Goal: Task Accomplishment & Management: Complete application form

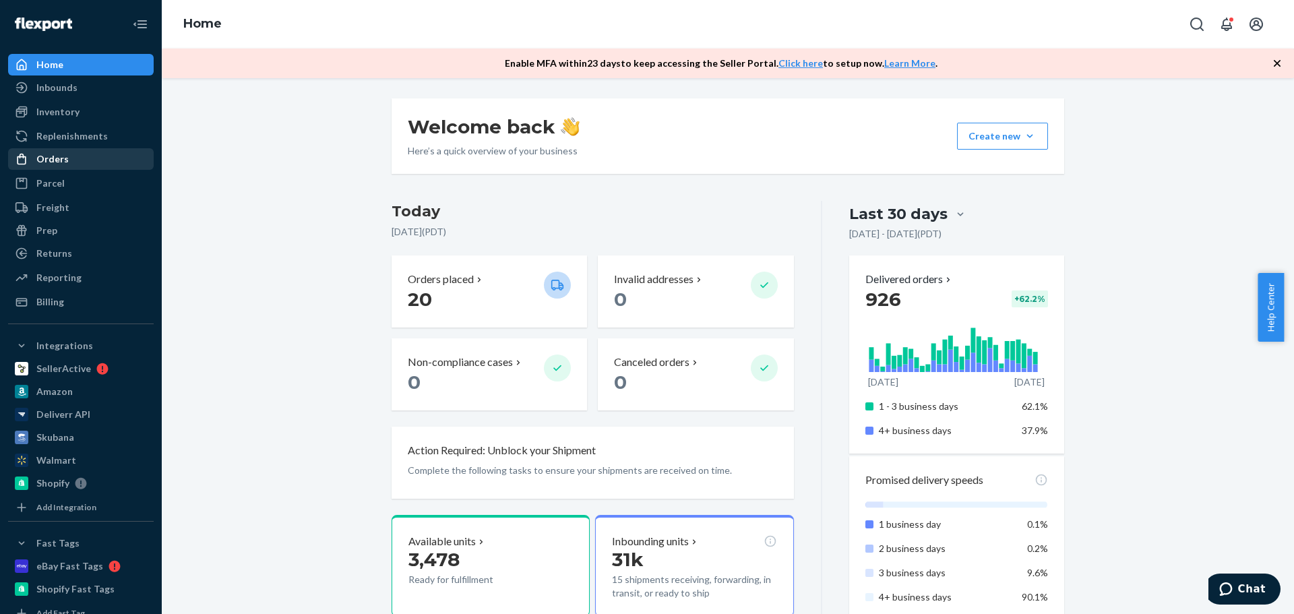
click at [69, 150] on div "Orders" at bounding box center [80, 159] width 143 height 19
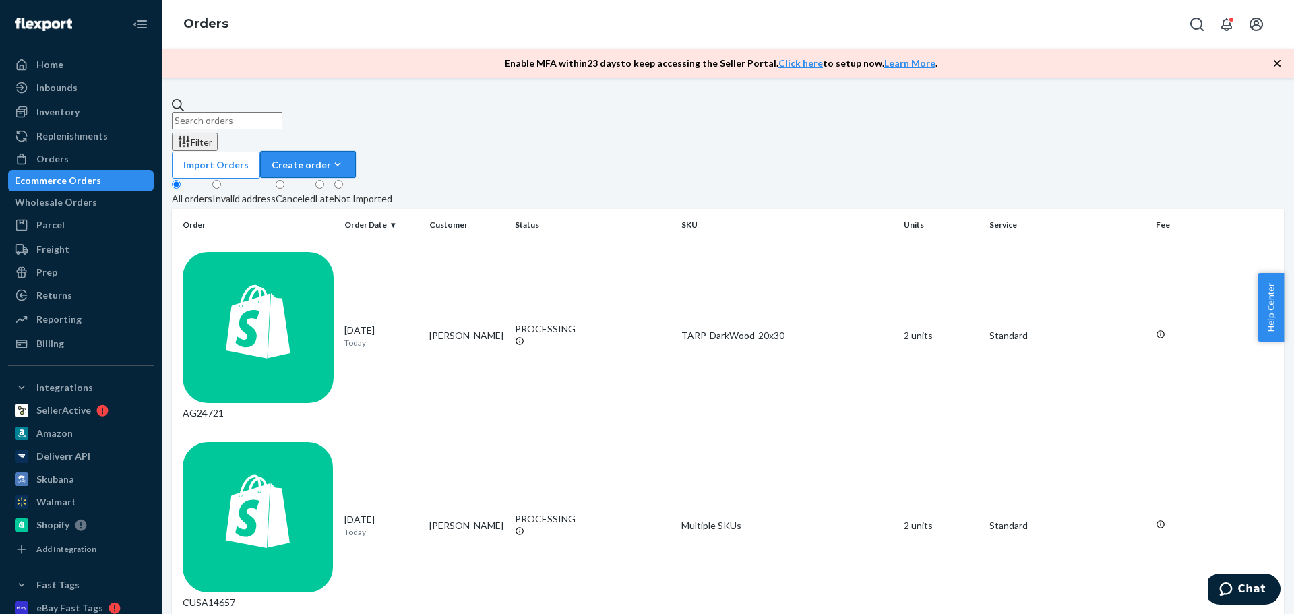
click at [344, 158] on div "Create order" at bounding box center [308, 165] width 73 height 14
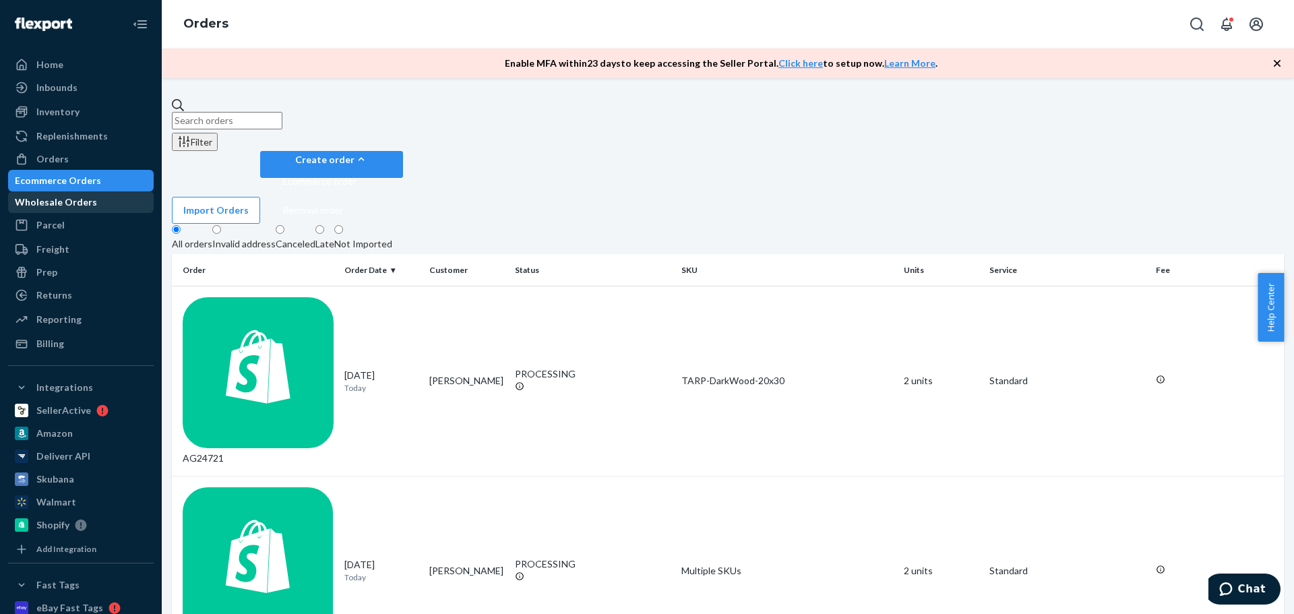
click at [97, 201] on div "Wholesale Orders" at bounding box center [56, 201] width 82 height 13
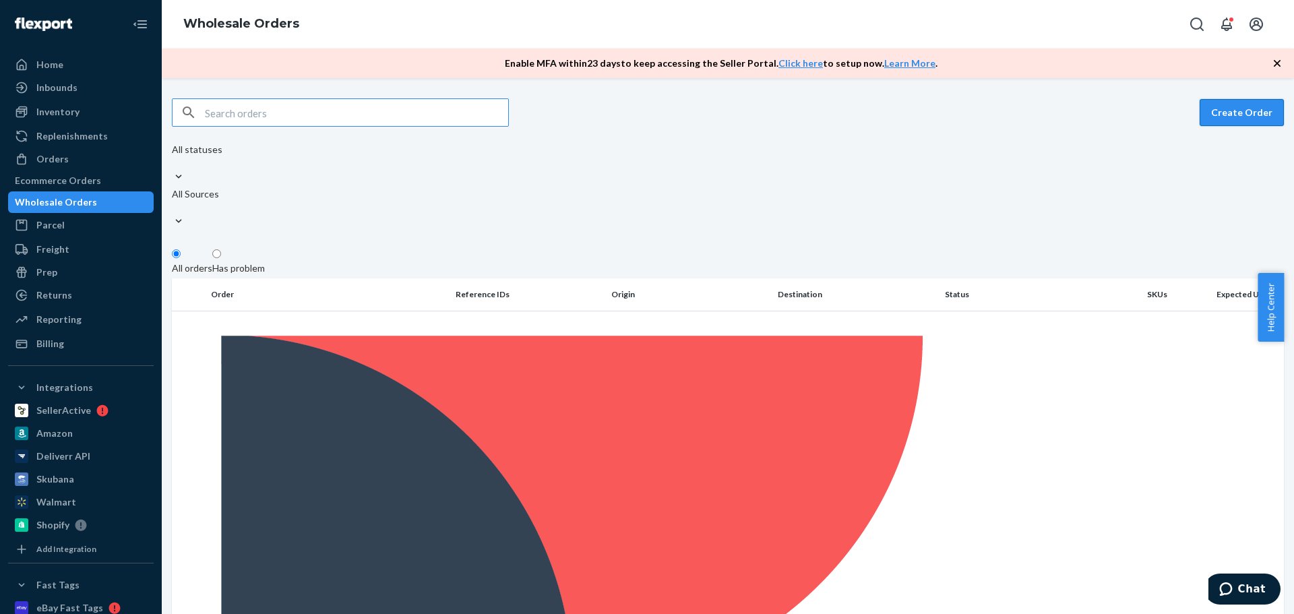
click at [1216, 118] on button "Create Order" at bounding box center [1242, 112] width 84 height 27
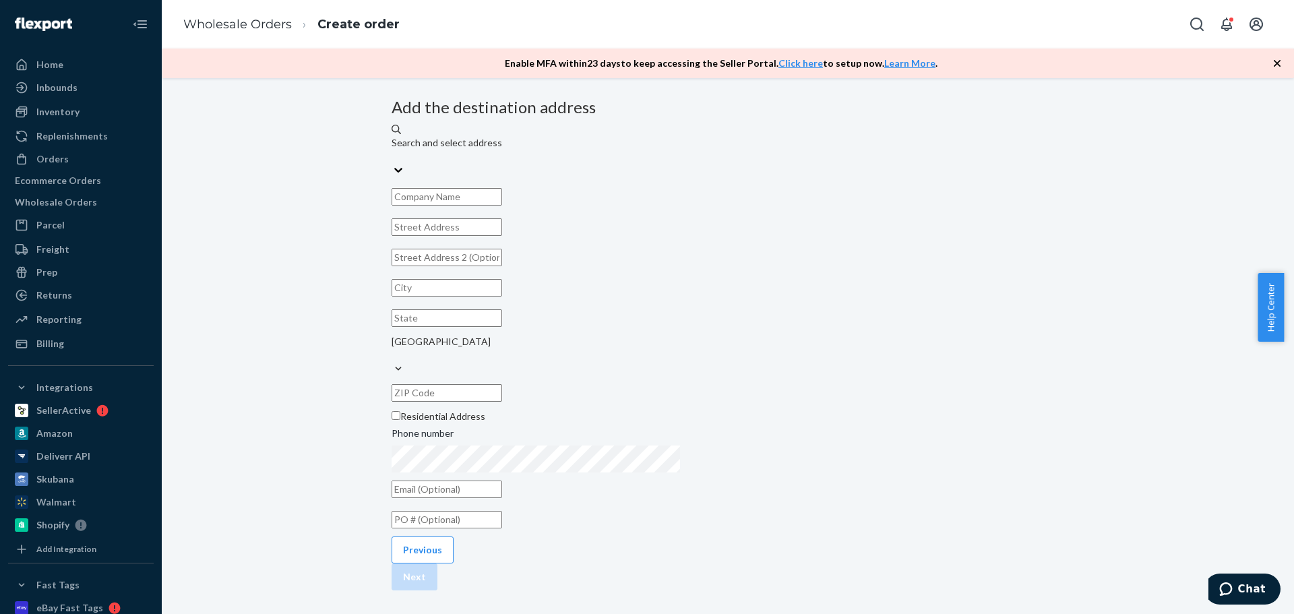
click at [633, 150] on div "Search and select address" at bounding box center [728, 142] width 673 height 13
click at [393, 163] on input "Search and select address" at bounding box center [392, 156] width 1 height 13
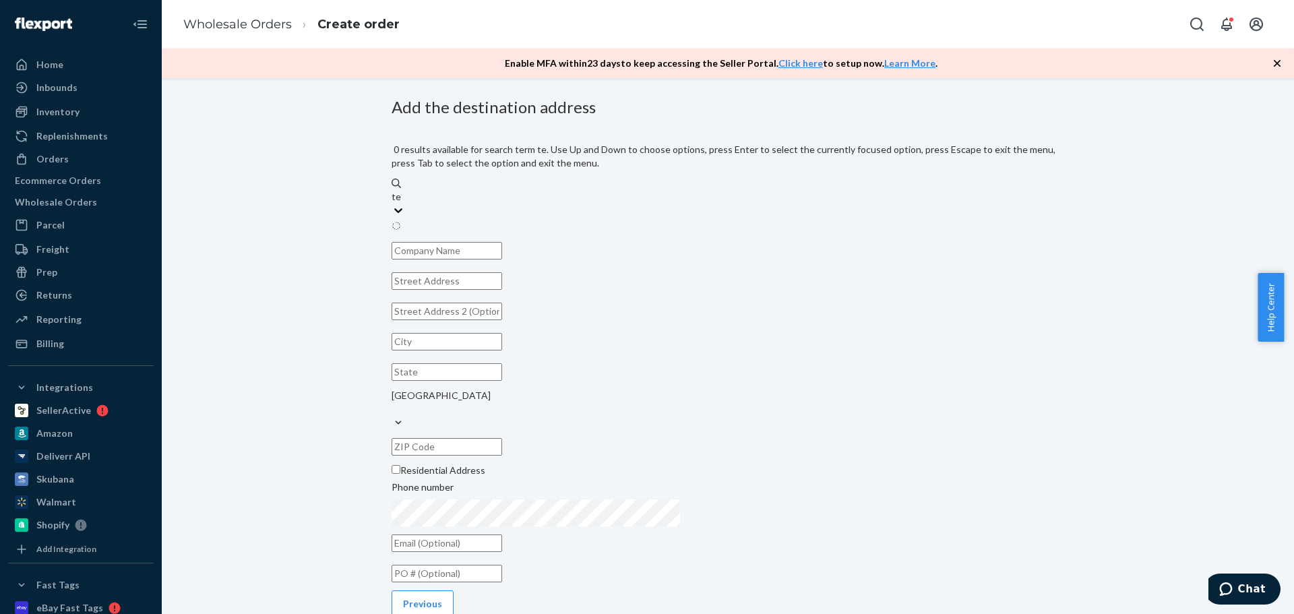
type input "test"
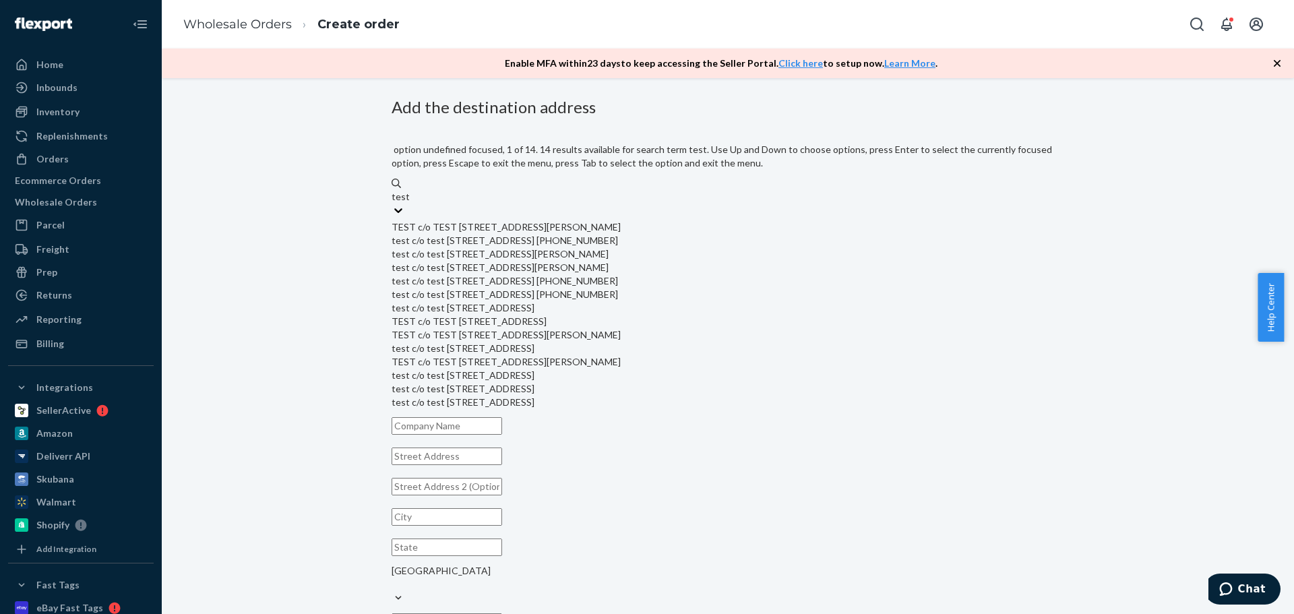
click at [658, 220] on div "TEST c/o TEST [STREET_ADDRESS][PERSON_NAME]" at bounding box center [728, 226] width 673 height 13
click at [409, 204] on input "test" at bounding box center [401, 196] width 18 height 13
type input "TEST"
type input "[PERSON_NAME]"
type input "WI"
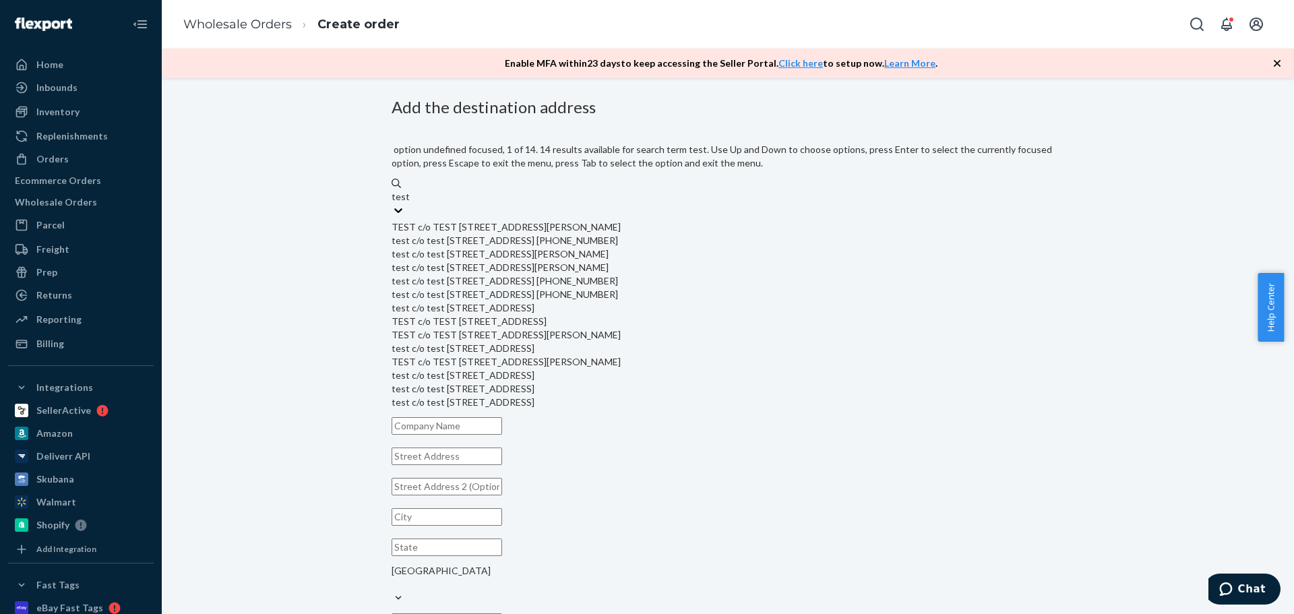
type input "53037"
type input "[STREET_ADDRESS]"
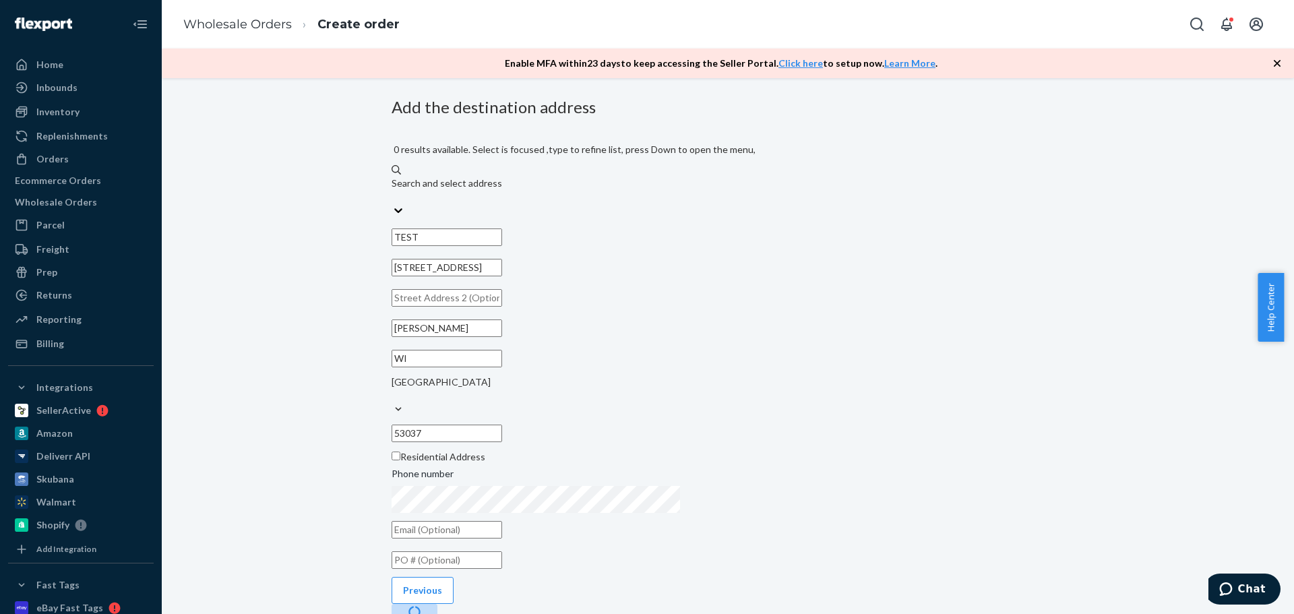
scroll to position [63, 0]
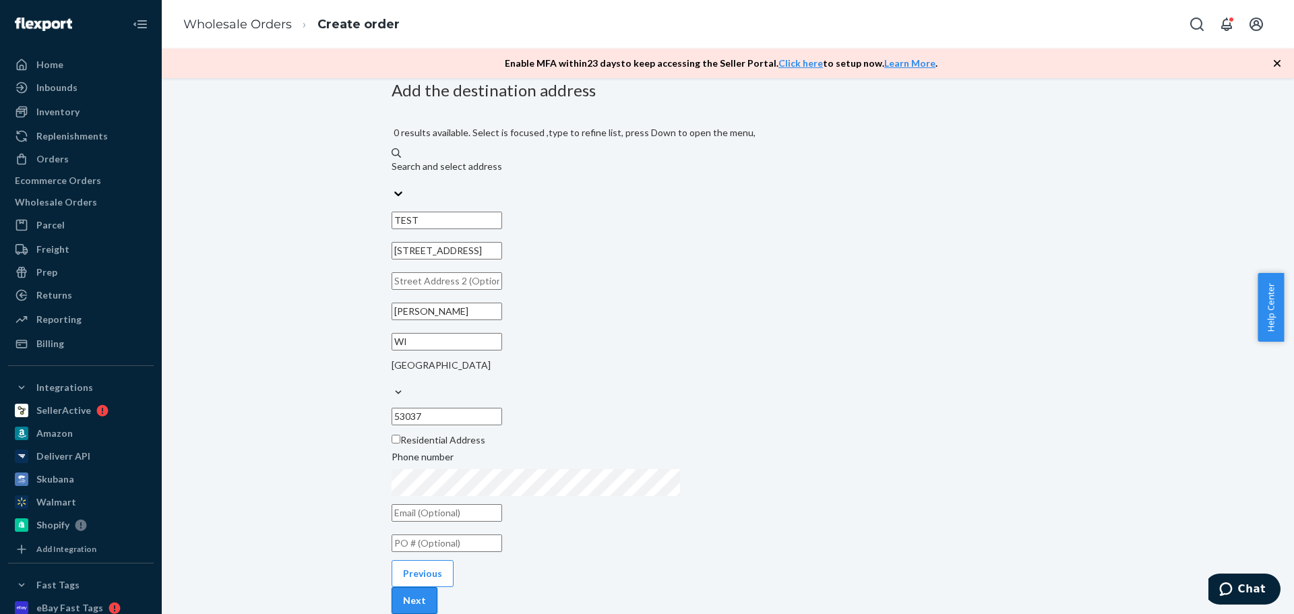
click at [437, 587] on button "Next" at bounding box center [415, 600] width 46 height 27
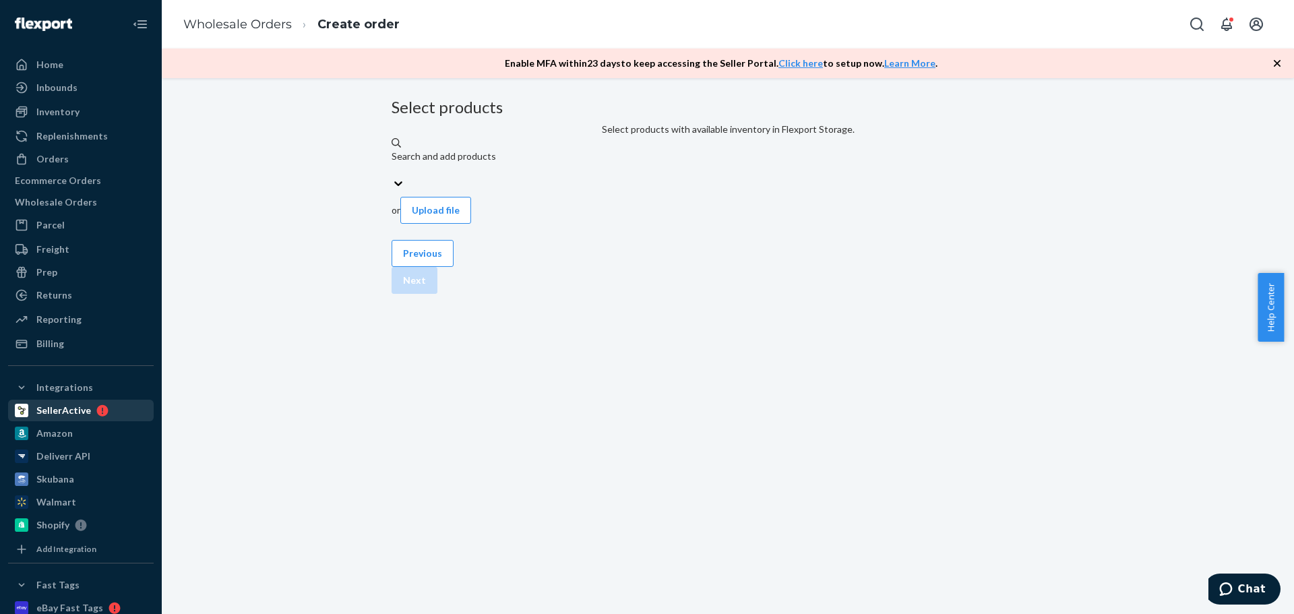
scroll to position [0, 0]
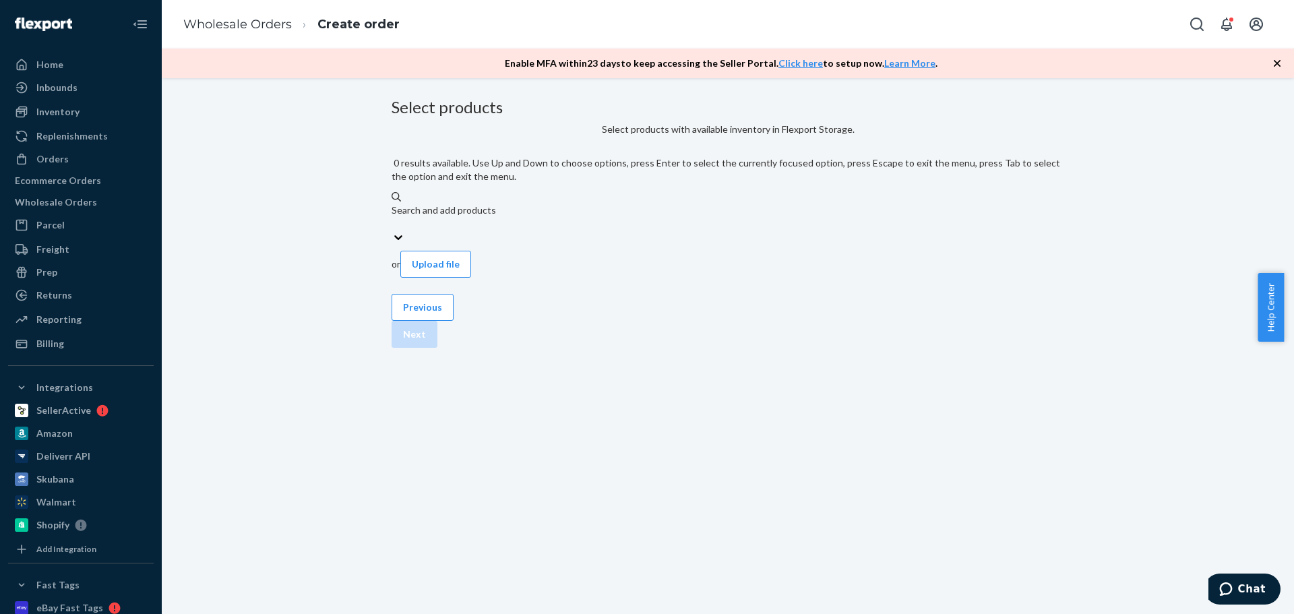
click at [538, 204] on div "Search and add products" at bounding box center [728, 210] width 673 height 13
click at [393, 217] on input "0 results available. Use Up and Down to choose options, press Enter to select t…" at bounding box center [392, 223] width 1 height 13
paste input "NC-AC-RainW-FtVan"
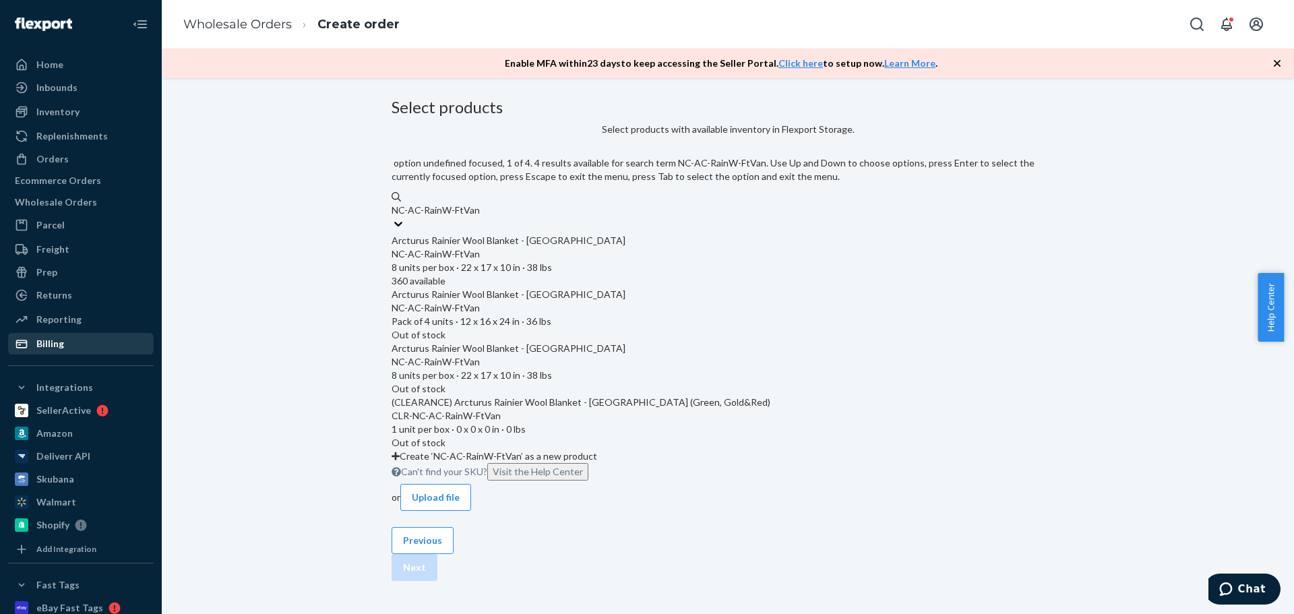
type input "NC-AC-RainW-FtVan"
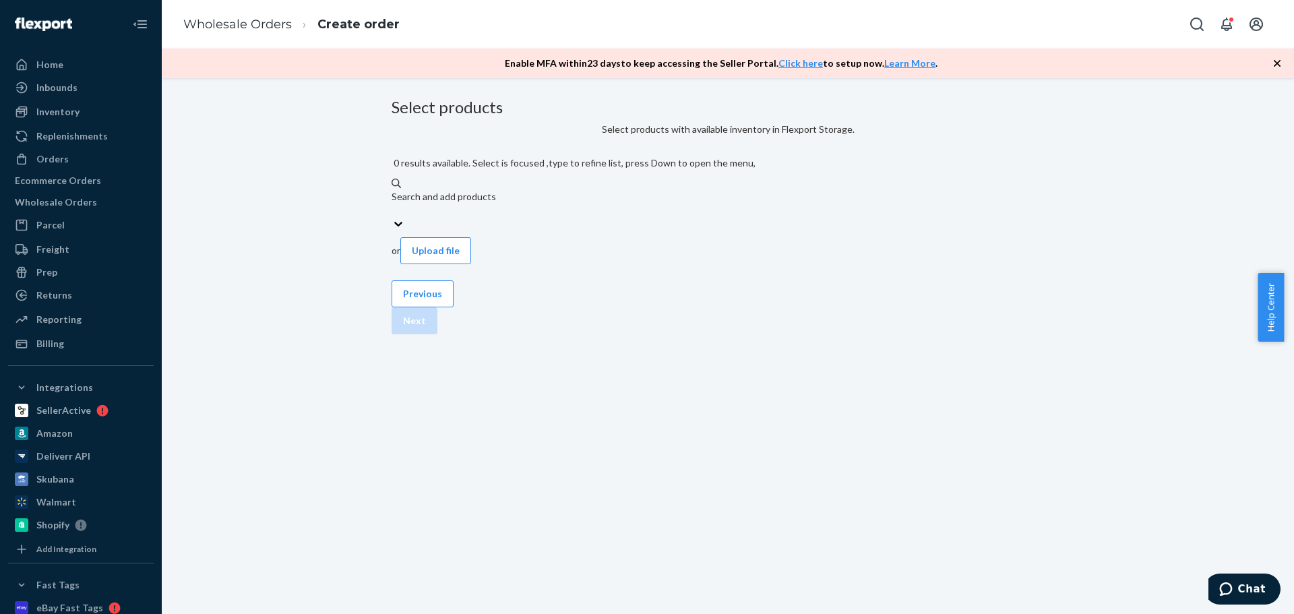
click at [567, 204] on div "Search and add products" at bounding box center [728, 196] width 673 height 13
click at [393, 206] on input "0 results available. Select is focused ,type to refine list, press Down to open…" at bounding box center [392, 210] width 1 height 13
paste input "NC-AC-RainW-DryFalls"
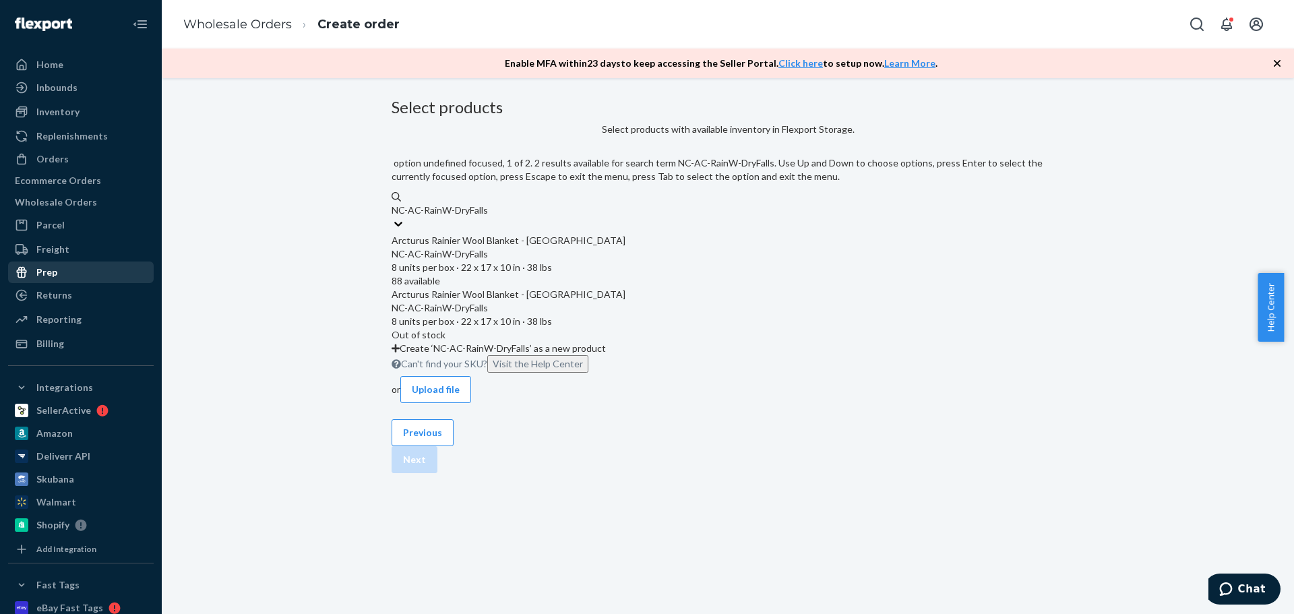
type input "NC-AC-RainW-DryFalls"
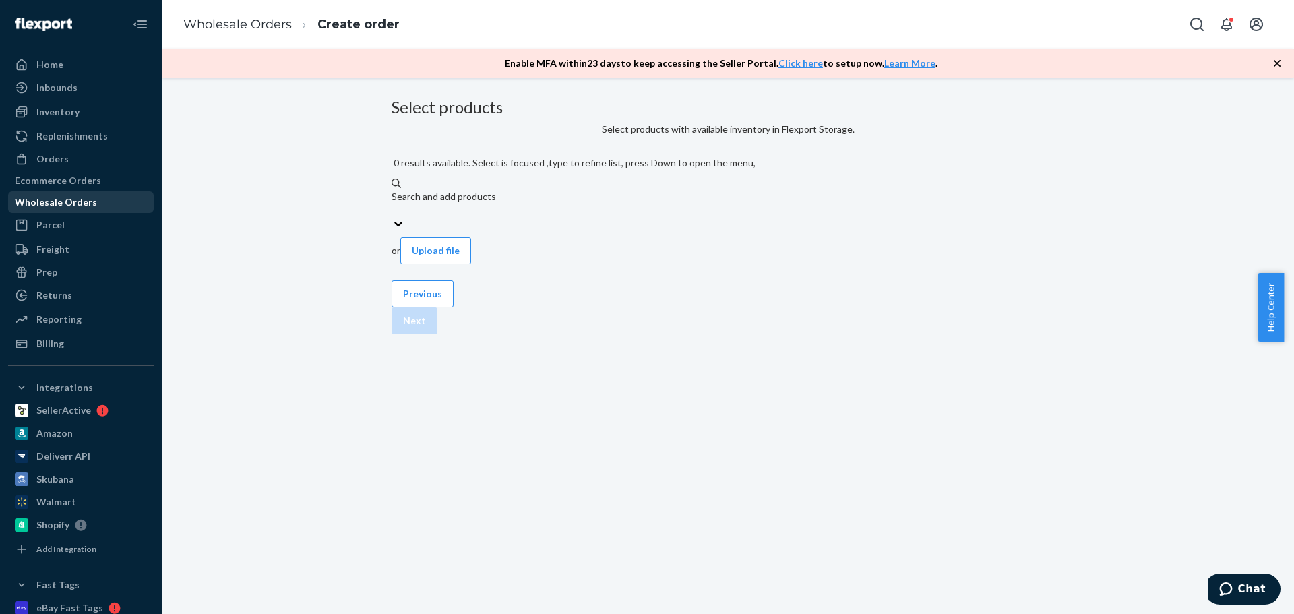
click at [90, 205] on div "Wholesale Orders" at bounding box center [56, 201] width 82 height 13
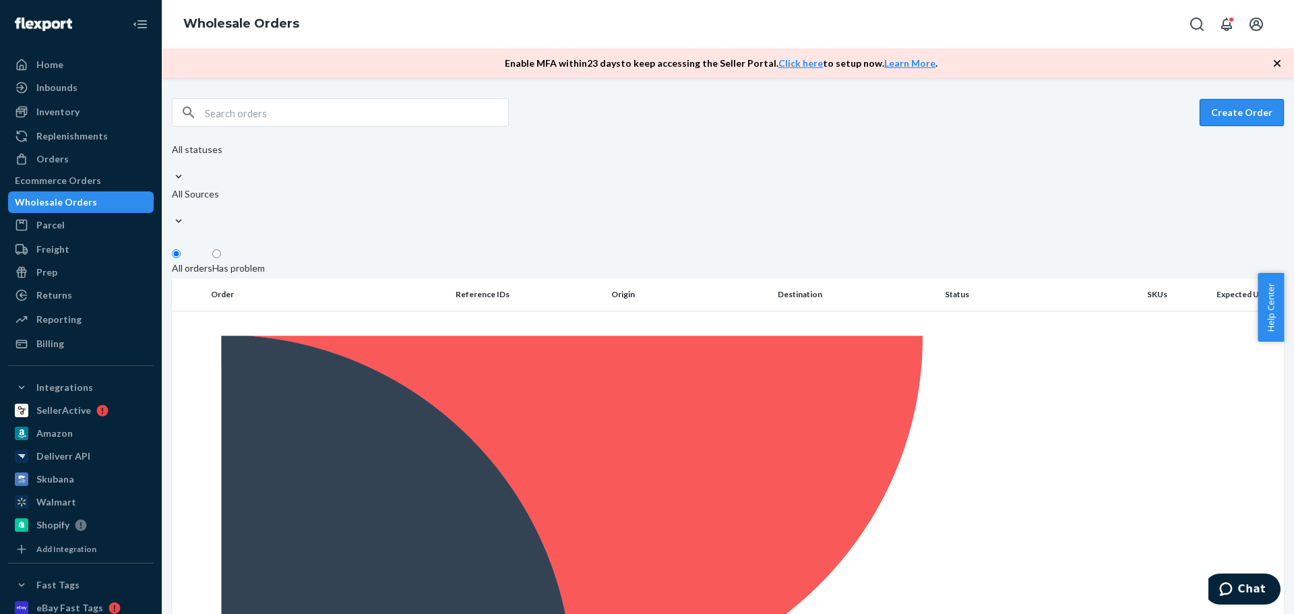
click at [1235, 113] on button "Create Order" at bounding box center [1242, 112] width 84 height 27
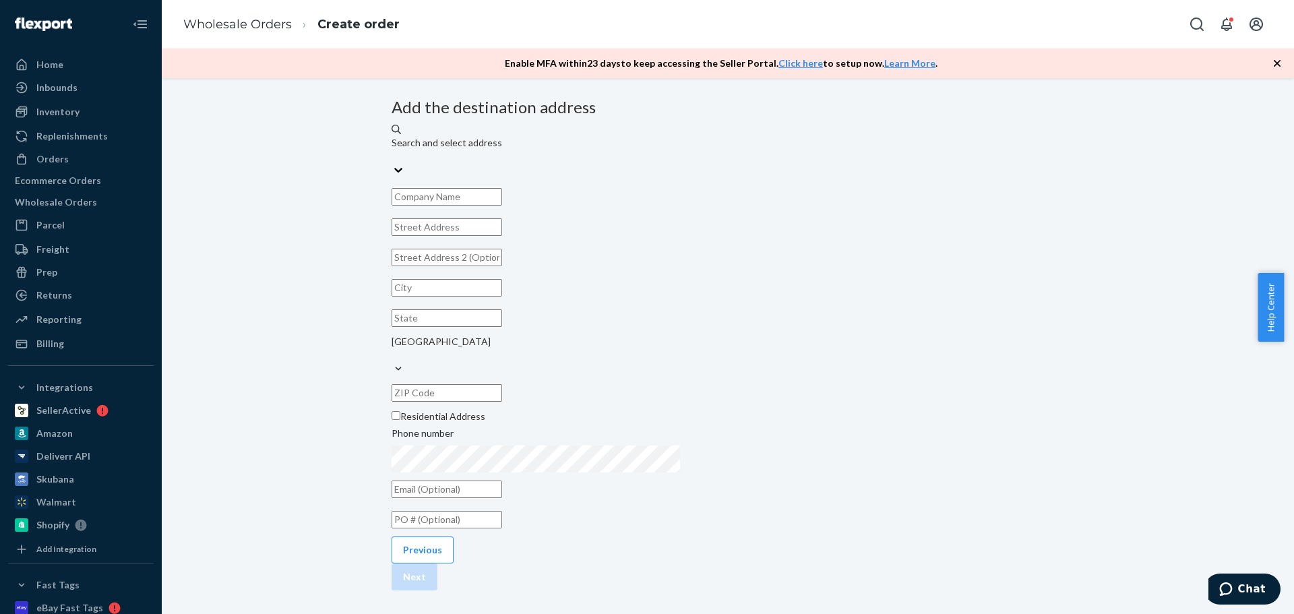
click at [502, 206] on input "text" at bounding box center [447, 197] width 111 height 18
paste input "[PERSON_NAME]"
type input "[PERSON_NAME]"
click at [502, 236] on input "text" at bounding box center [447, 227] width 111 height 18
paste input "[STREET_ADDRESS]"
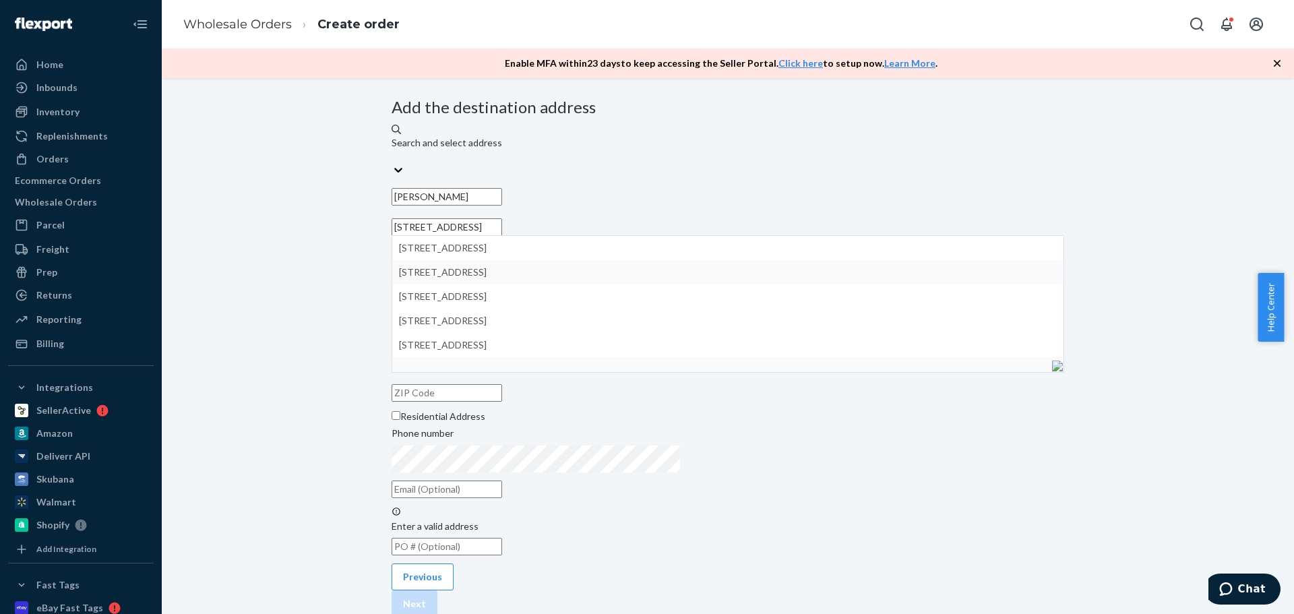
type input "[STREET_ADDRESS]"
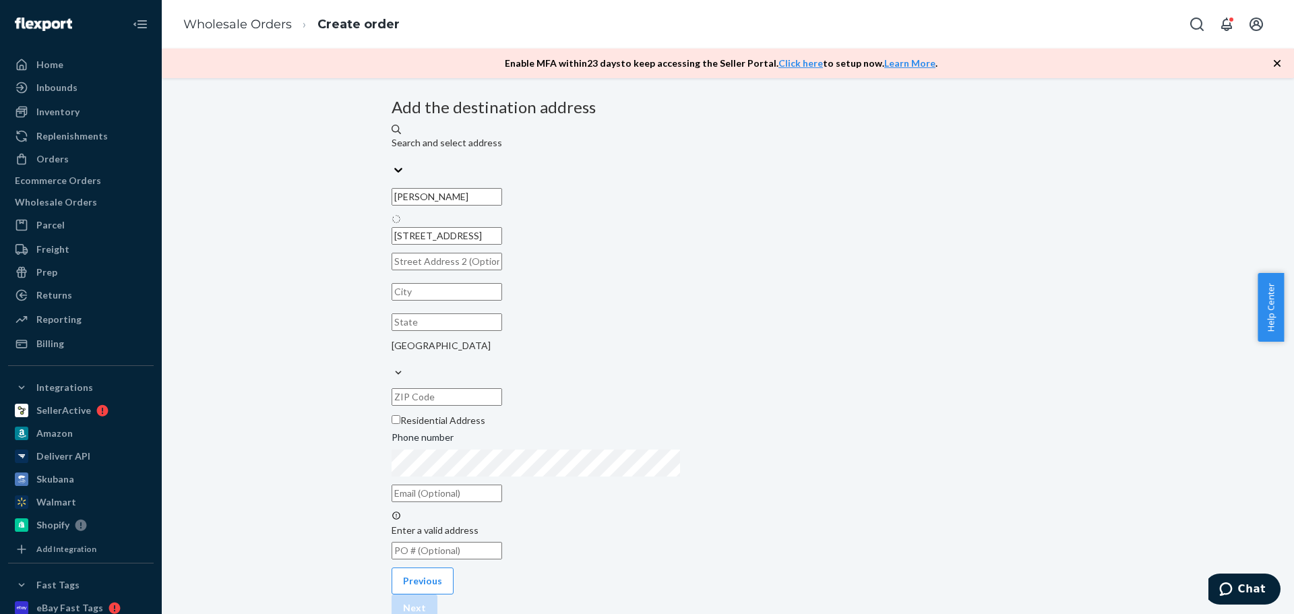
type input "Auburn"
type input "CA"
type input "95603"
click at [502, 511] on input "text" at bounding box center [447, 520] width 111 height 18
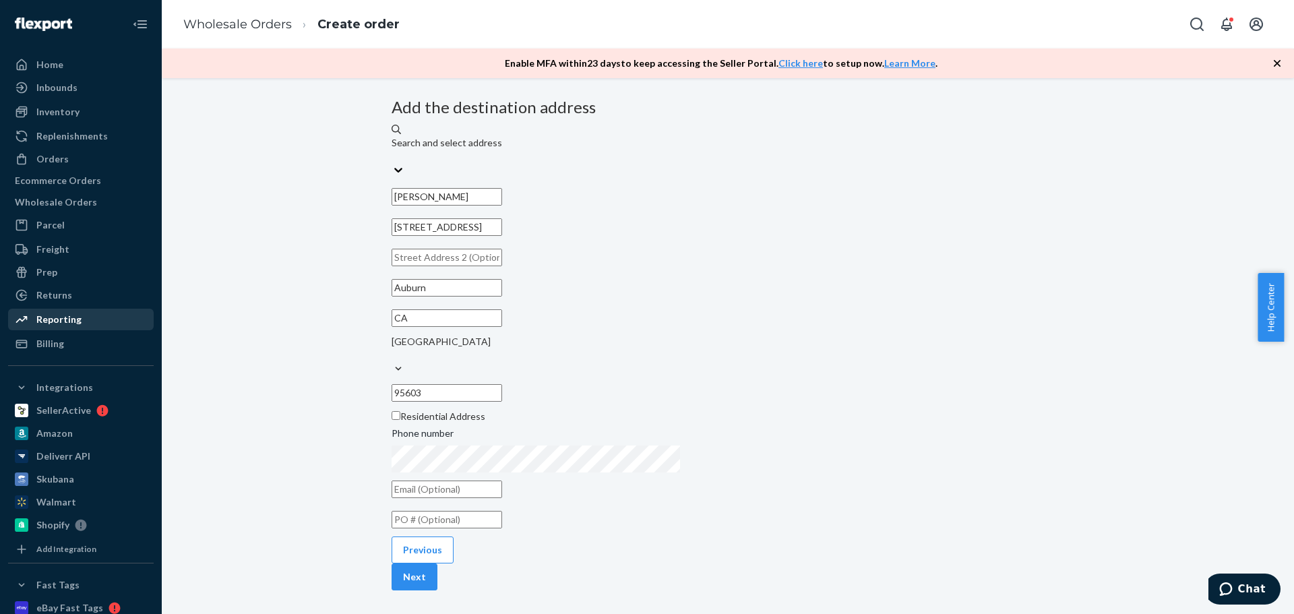
paste input "XPBB4TTKE2"
type input "XPBB4TTKE2"
click at [437, 563] on button "Next" at bounding box center [415, 576] width 46 height 27
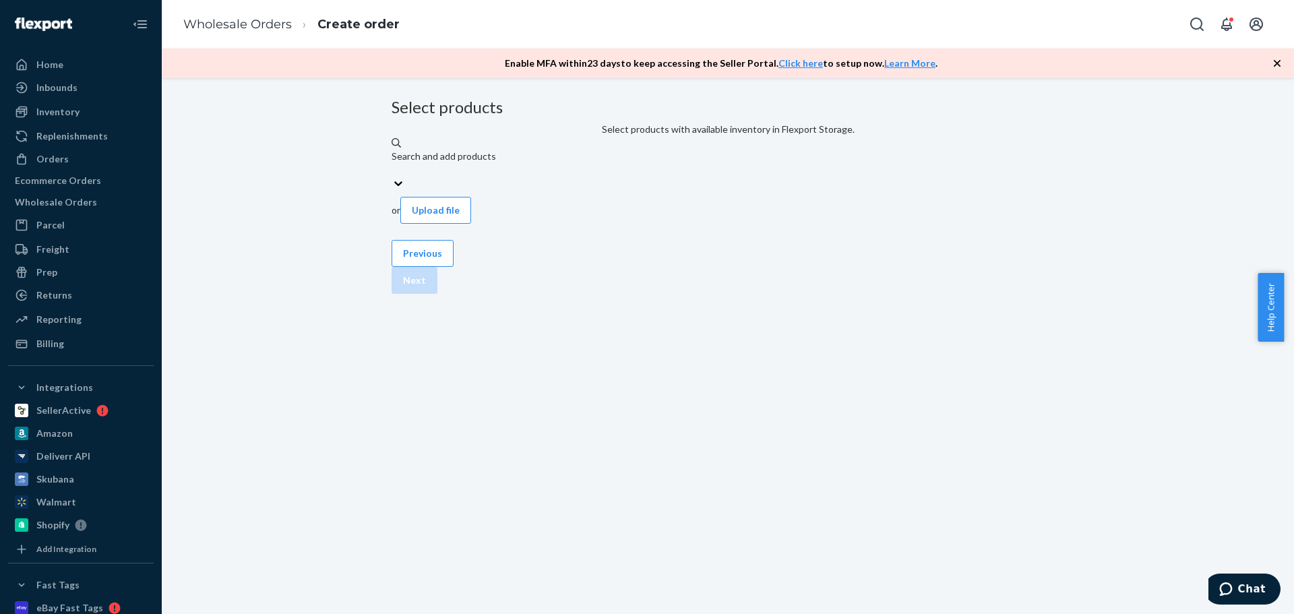
click at [568, 163] on div "Search and add products" at bounding box center [728, 156] width 673 height 13
click at [393, 177] on input "Search and add products" at bounding box center [392, 169] width 1 height 13
paste input "NC-AC-RainW-DryFalls"
type input "NC-AC-RainW-DryFalls"
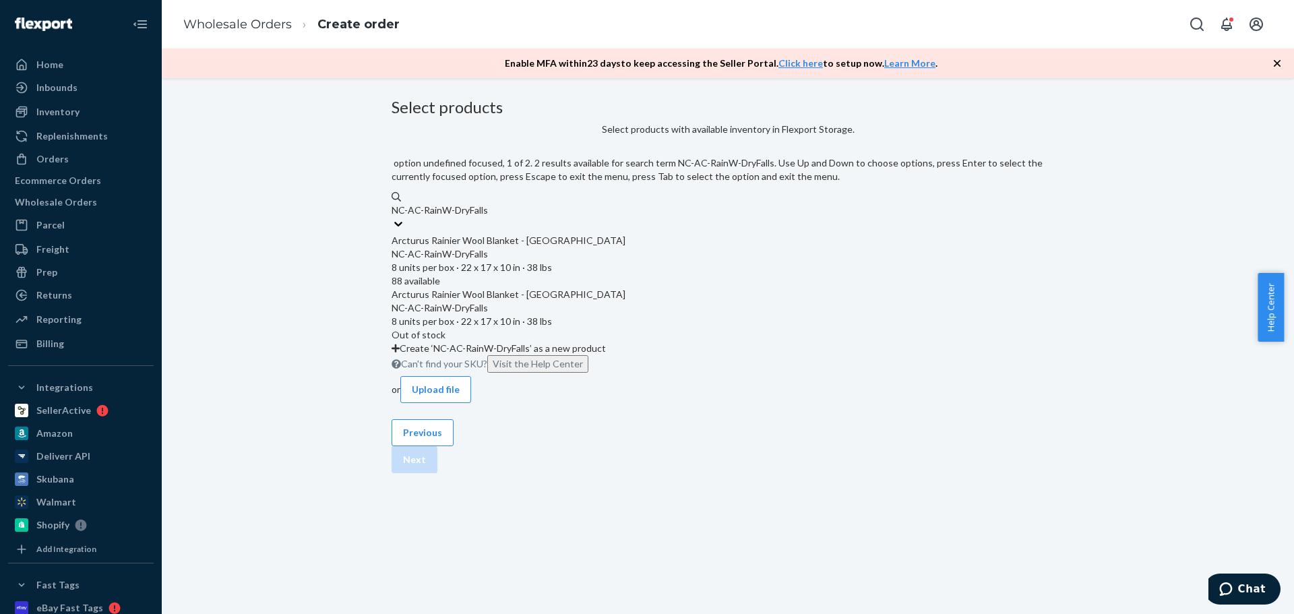
click at [573, 238] on div "Arcturus Rainier Wool Blanket - [GEOGRAPHIC_DATA]" at bounding box center [728, 240] width 673 height 13
click at [490, 217] on input "NC-AC-RainW-DryFalls" at bounding box center [441, 210] width 98 height 13
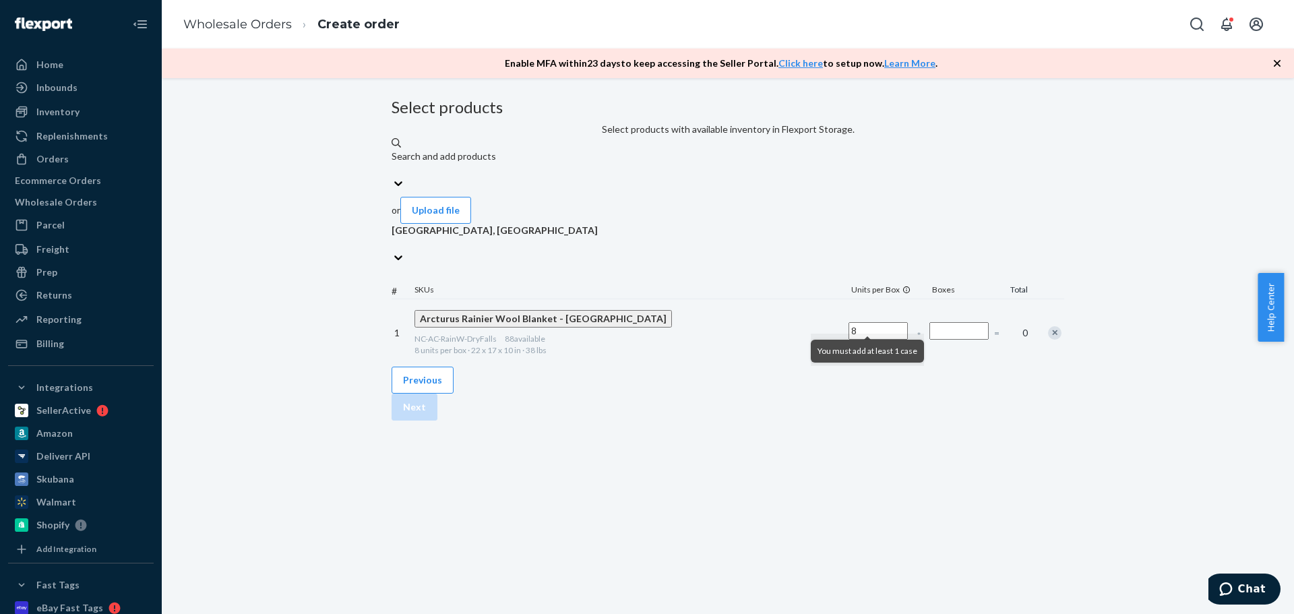
click at [929, 326] on input "Number of boxes" at bounding box center [958, 331] width 59 height 18
type input "2"
click at [601, 177] on div "Search and add products" at bounding box center [728, 163] width 673 height 27
click at [393, 177] on input "Search and add products" at bounding box center [392, 169] width 1 height 13
paste input "NC-AC-RainW-FtVan"
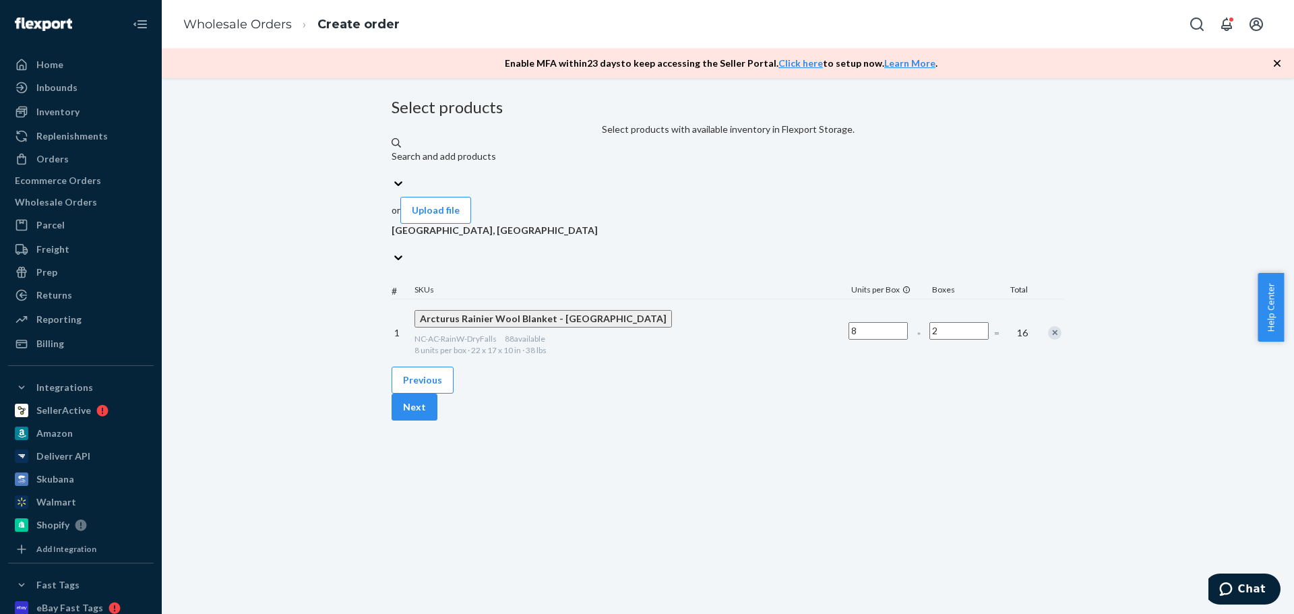
type input "NC-AC-RainW-FtVan"
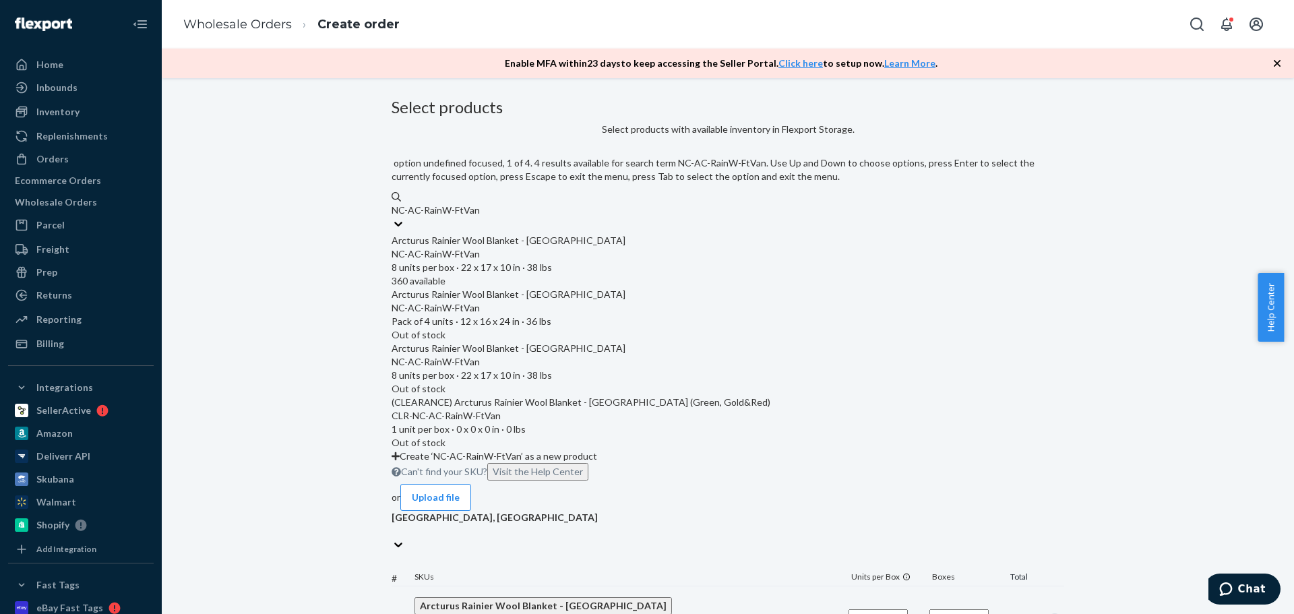
click at [625, 234] on div "Arcturus Rainier Wool Blanket - [GEOGRAPHIC_DATA] [GEOGRAPHIC_DATA]-AC-RainW-Ft…" at bounding box center [728, 261] width 673 height 54
click at [480, 217] on input "NC-AC-RainW-FtVan" at bounding box center [436, 210] width 88 height 13
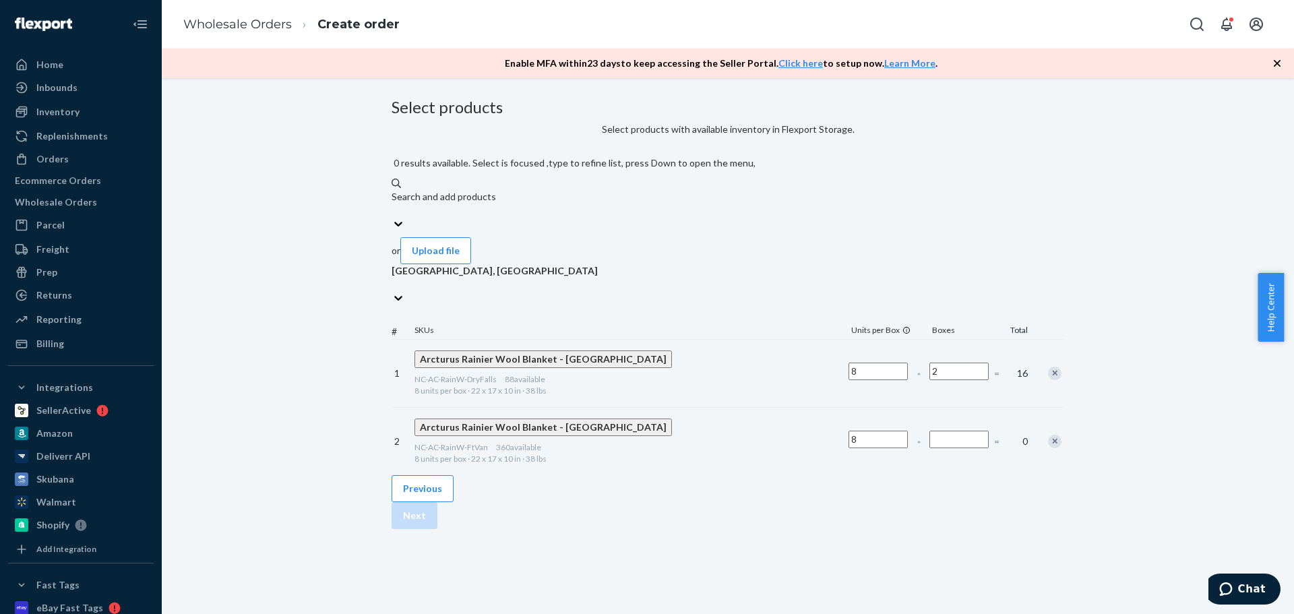
click at [929, 431] on input "Number of boxes" at bounding box center [958, 440] width 59 height 18
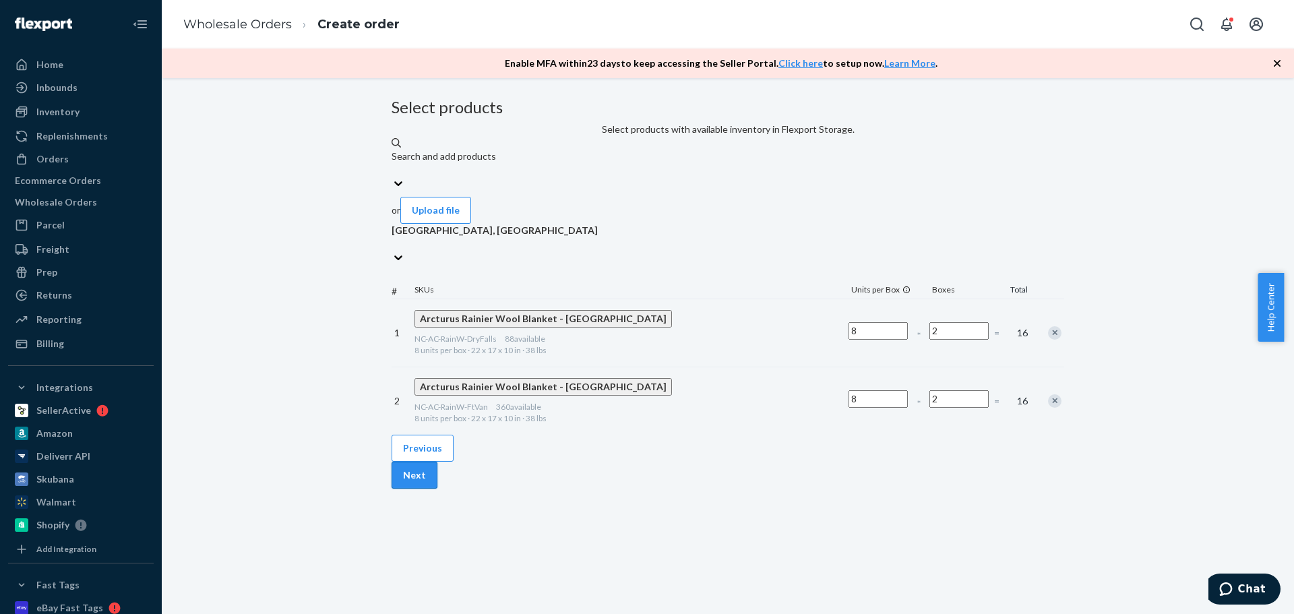
type input "2"
click at [437, 474] on button "Next" at bounding box center [415, 475] width 46 height 27
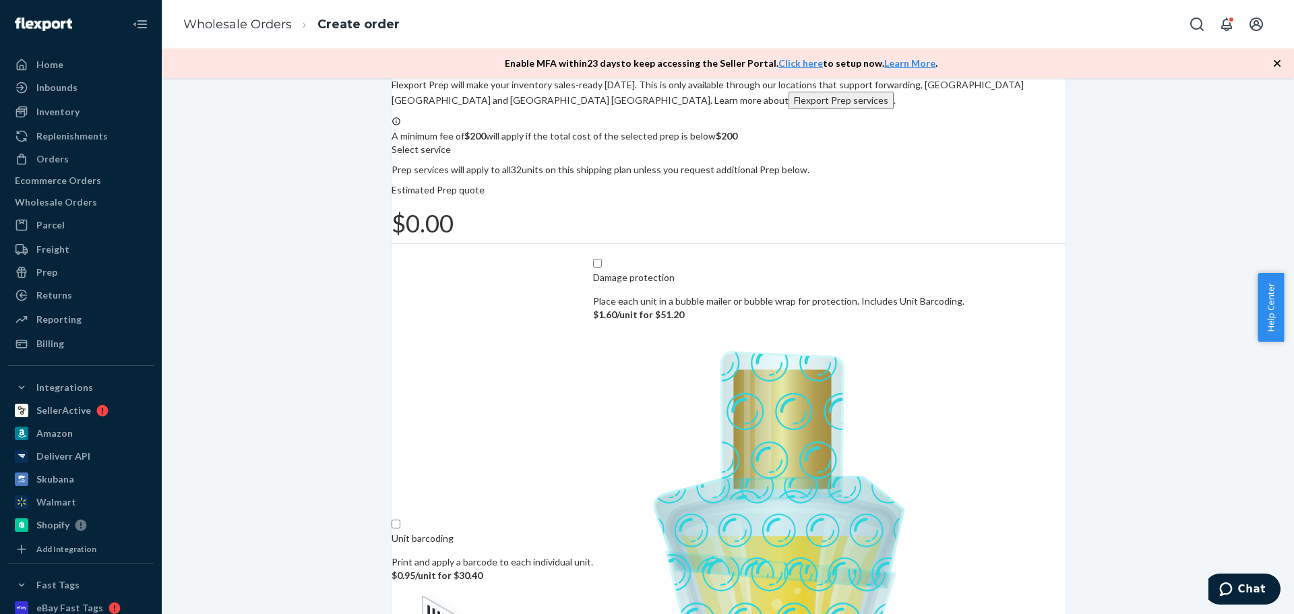
scroll to position [113, 0]
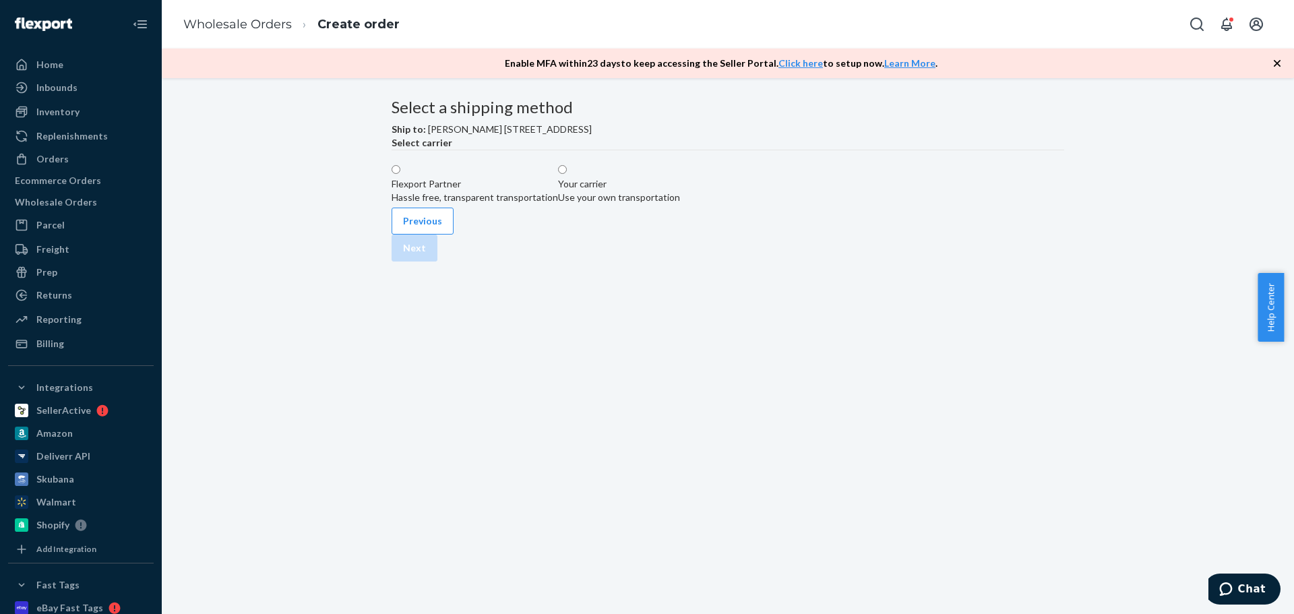
scroll to position [0, 0]
drag, startPoint x: 577, startPoint y: 245, endPoint x: 654, endPoint y: 245, distance: 77.5
click at [558, 191] on div "Flexport Partner" at bounding box center [475, 183] width 166 height 13
click at [400, 174] on input "Flexport Partner Hassle free, transparent transportation" at bounding box center [396, 169] width 9 height 9
radio input "true"
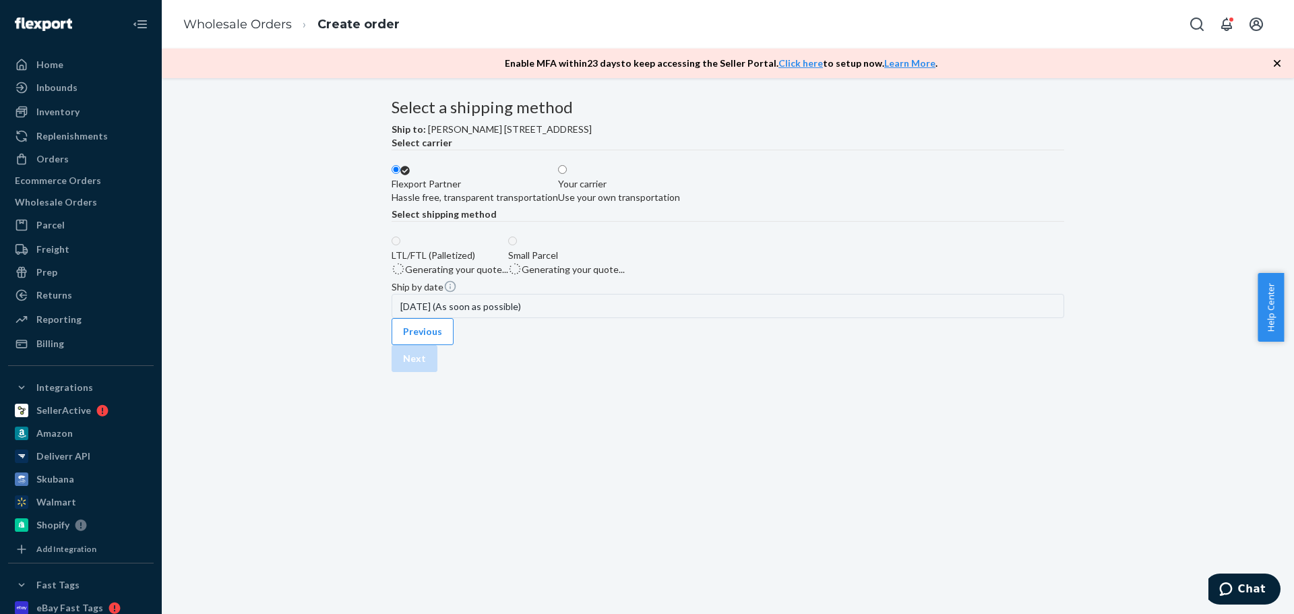
click at [680, 204] on label "Your carrier Use your own transportation" at bounding box center [619, 184] width 122 height 40
click at [567, 174] on input "Your carrier Use your own transportation" at bounding box center [562, 169] width 9 height 9
radio input "true"
radio input "false"
click at [525, 262] on div "Small Parcel" at bounding box center [500, 255] width 50 height 13
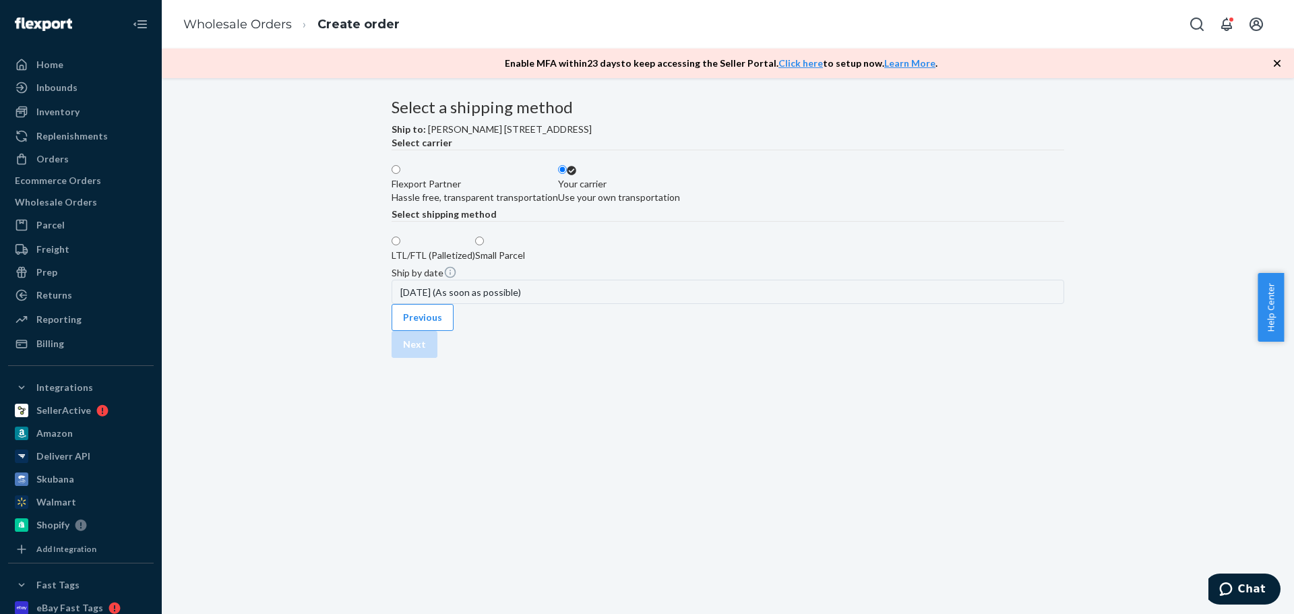
click at [484, 245] on input "Small Parcel" at bounding box center [479, 241] width 9 height 9
radio input "true"
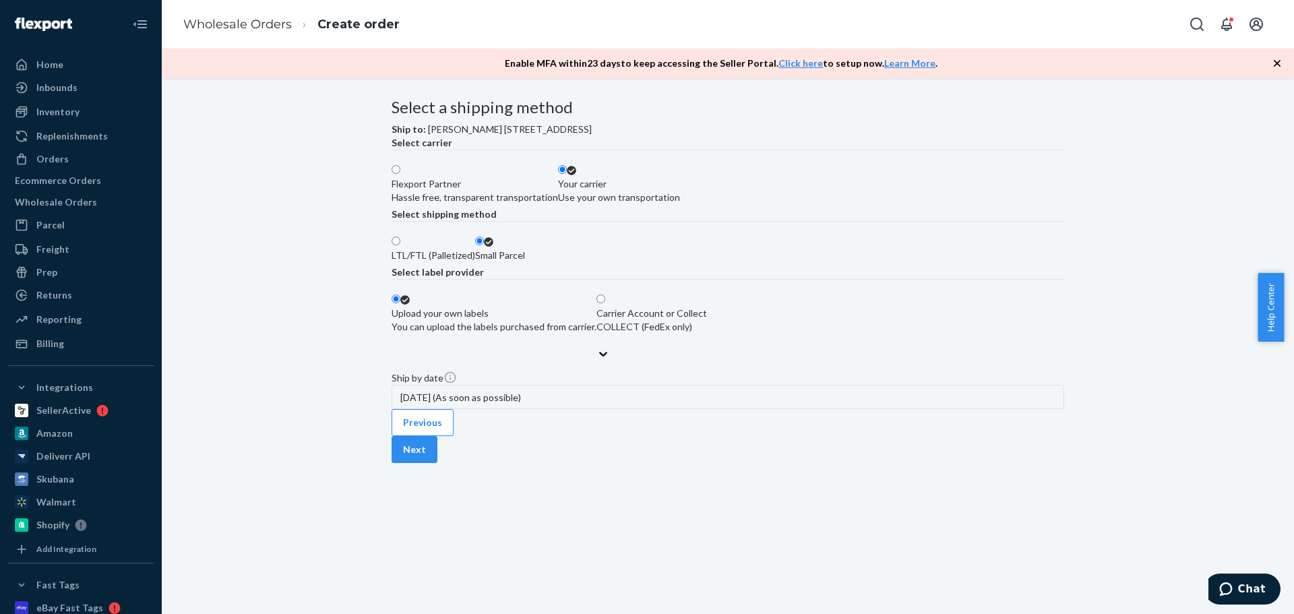
click at [558, 191] on div "Flexport Partner" at bounding box center [475, 183] width 166 height 13
click at [400, 174] on input "Flexport Partner Hassle free, transparent transportation" at bounding box center [396, 169] width 9 height 9
radio input "true"
radio input "false"
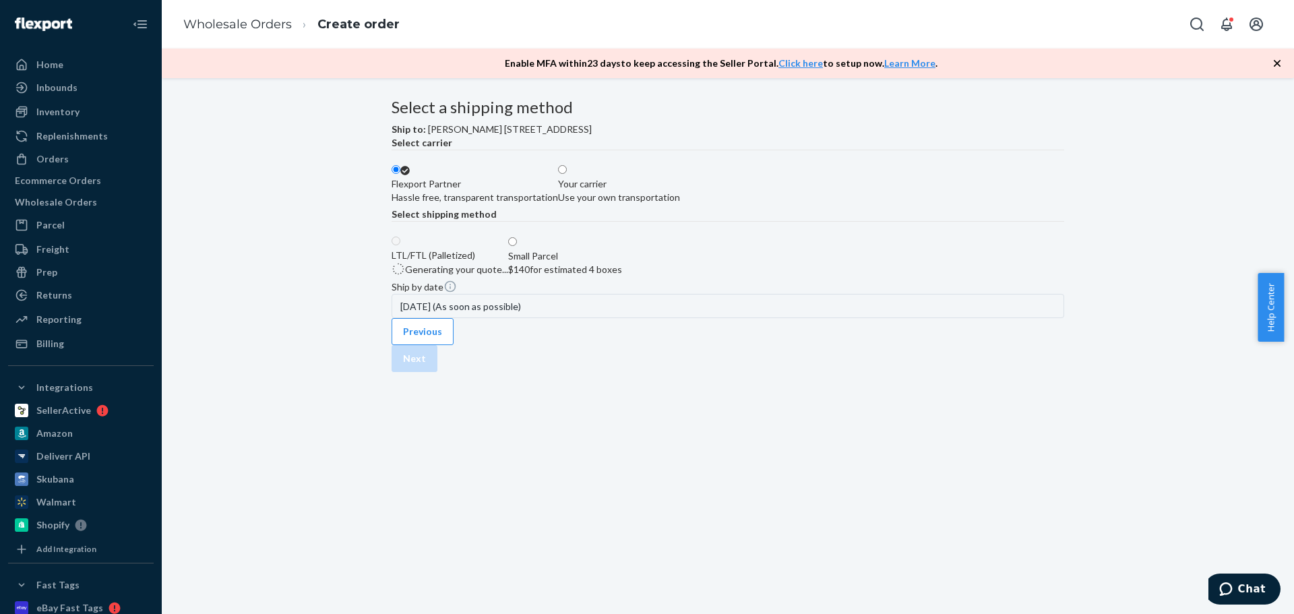
scroll to position [3, 0]
click at [622, 276] on div "$140 for estimated 4 boxes" at bounding box center [565, 269] width 114 height 13
click at [517, 246] on input "Small Parcel $140 for estimated 4 boxes" at bounding box center [512, 241] width 9 height 9
radio input "true"
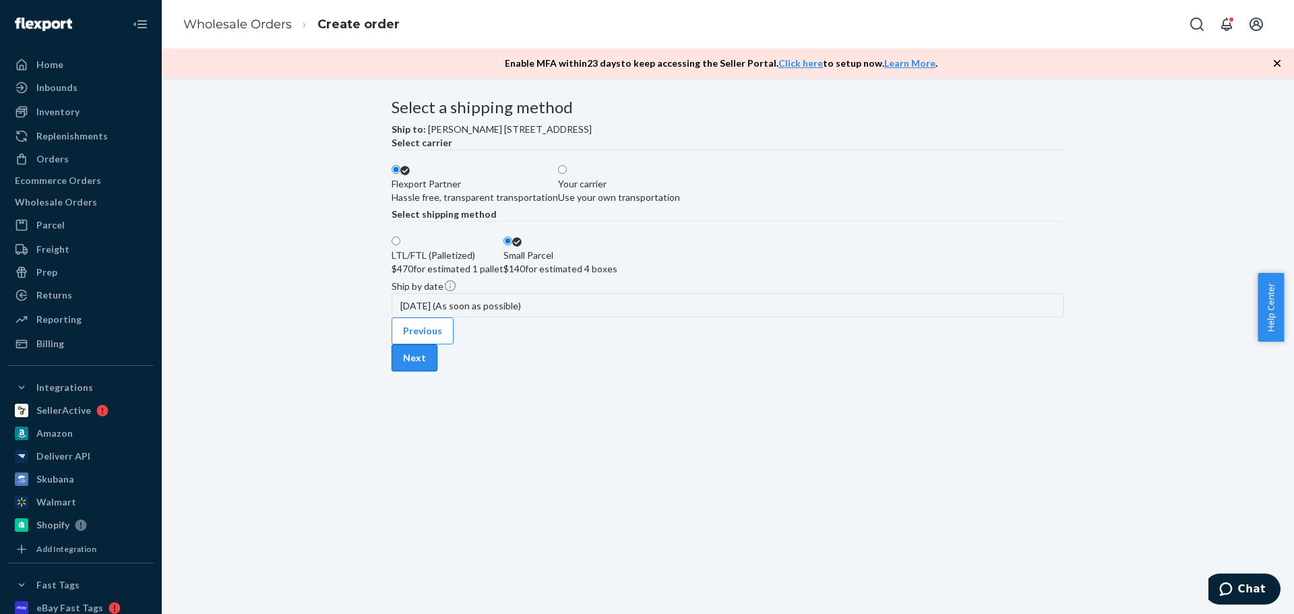
click at [437, 371] on button "Next" at bounding box center [415, 357] width 46 height 27
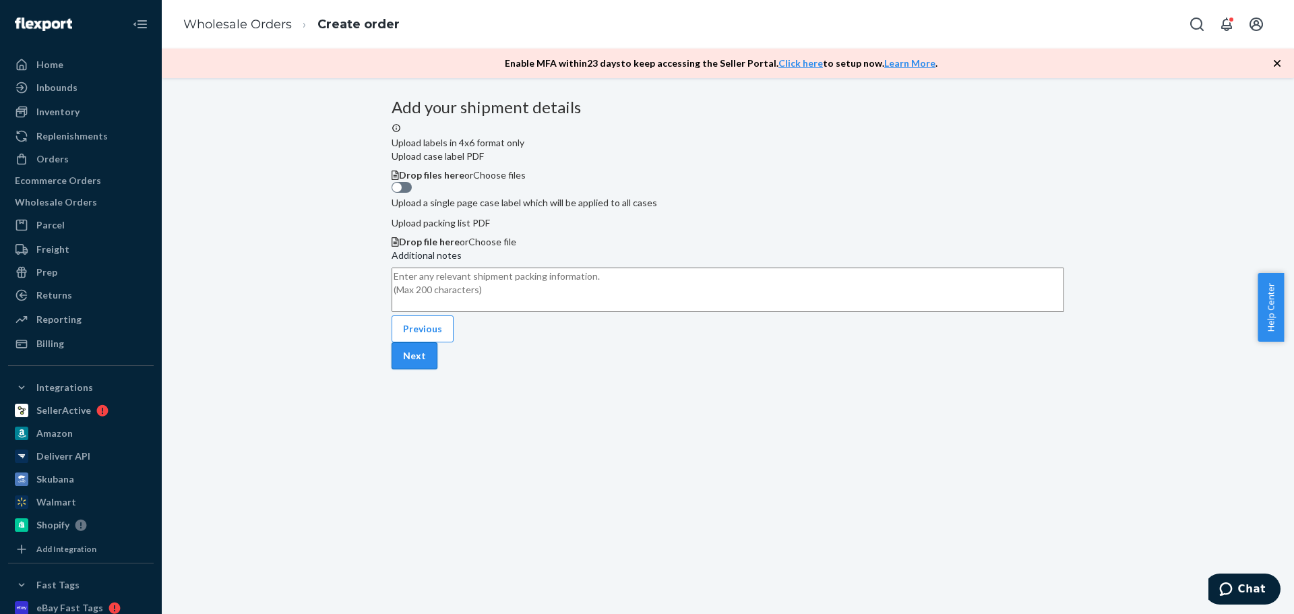
click at [437, 369] on button "Next" at bounding box center [415, 355] width 46 height 27
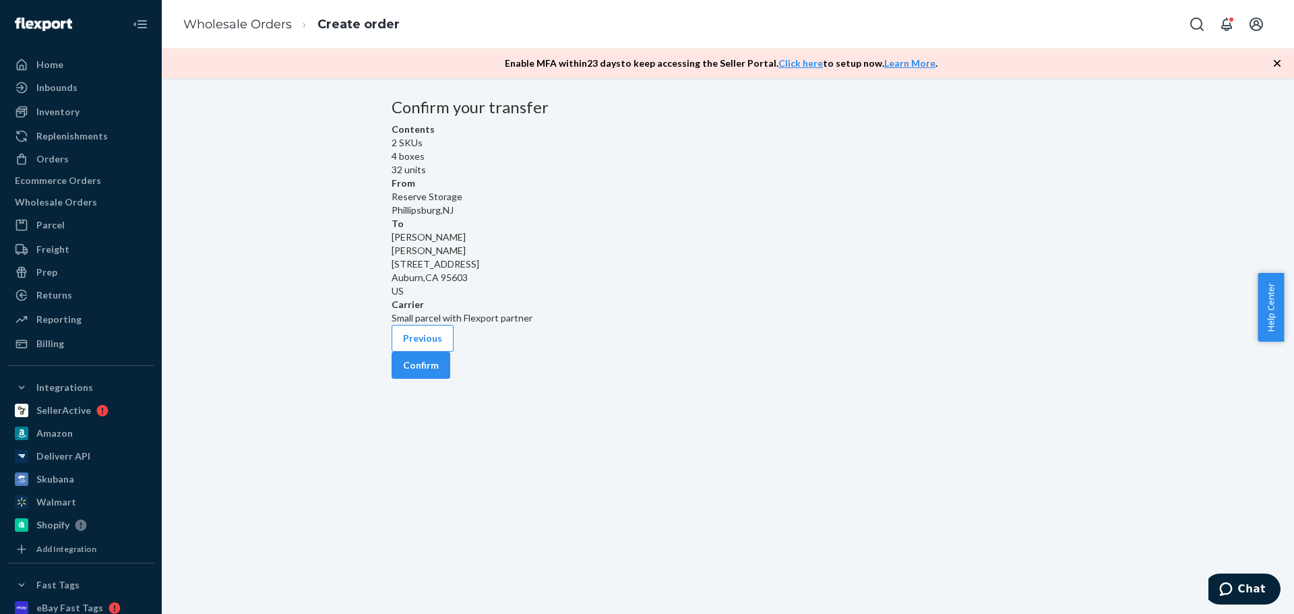
scroll to position [0, 0]
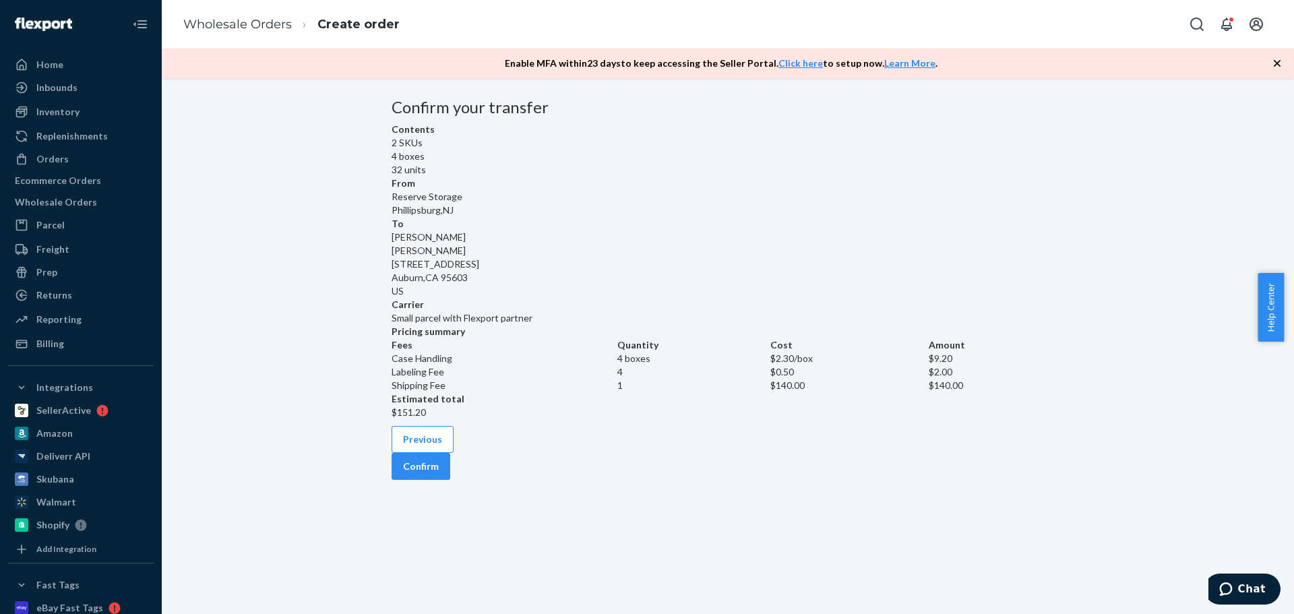
click at [438, 480] on div "Previous Confirm" at bounding box center [728, 453] width 673 height 54
click at [443, 453] on button "Previous" at bounding box center [423, 439] width 62 height 27
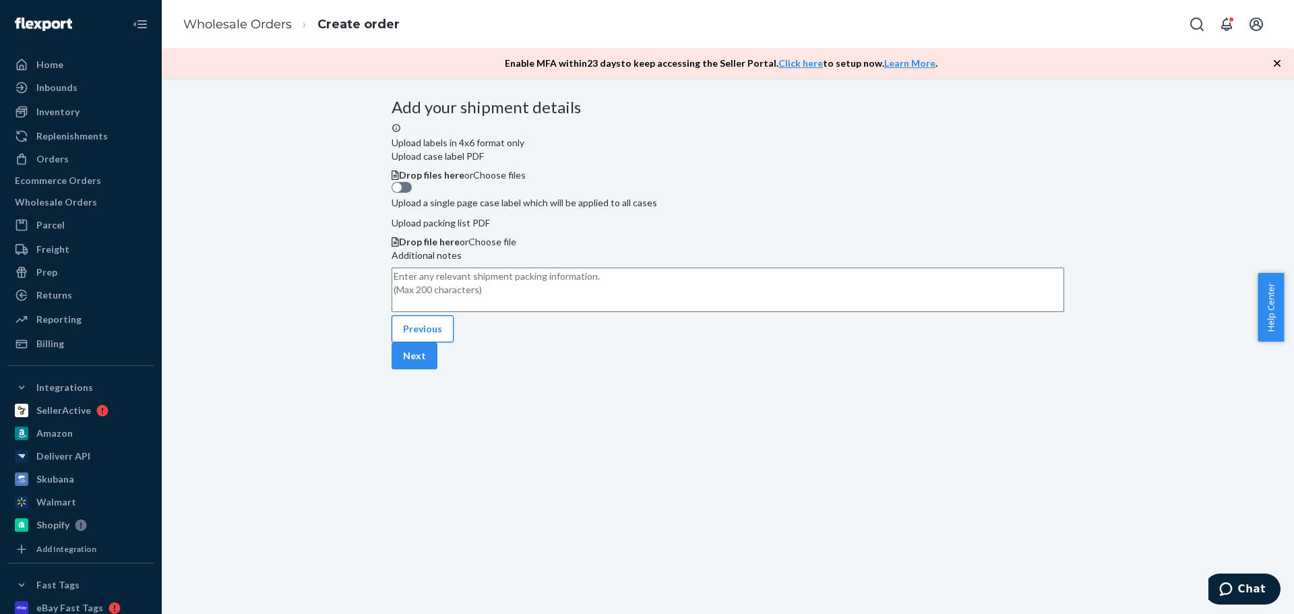
click at [446, 342] on button "Previous" at bounding box center [423, 328] width 62 height 27
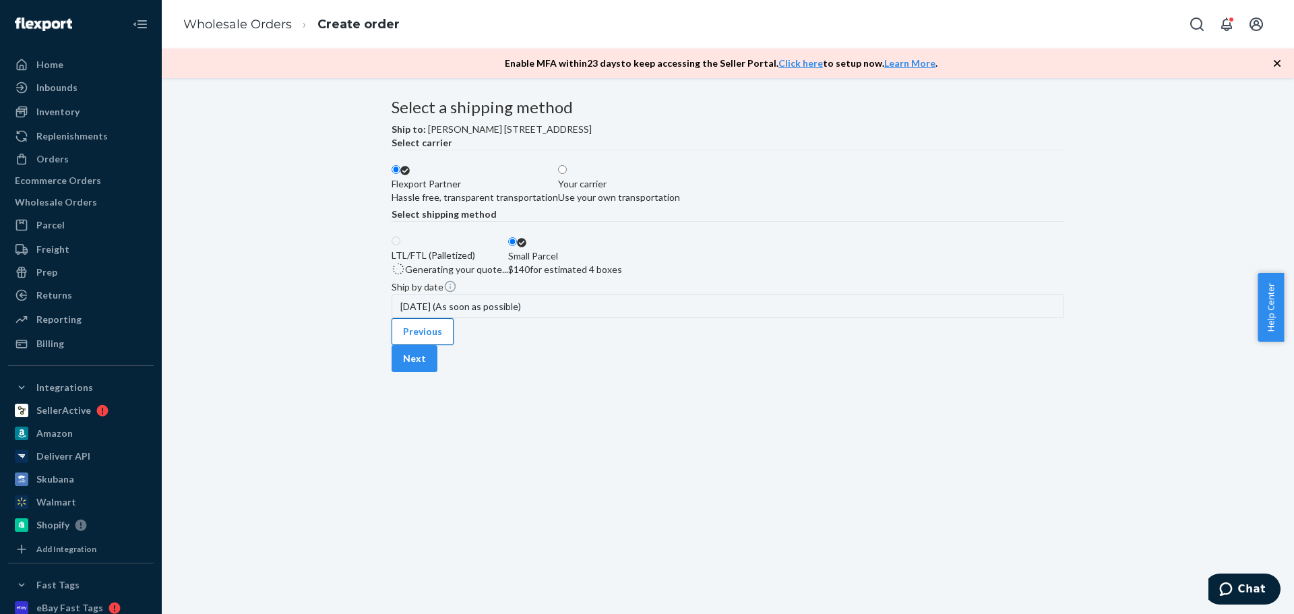
drag, startPoint x: 444, startPoint y: 580, endPoint x: 447, endPoint y: 557, distance: 23.1
click at [444, 372] on div "Previous Next" at bounding box center [728, 345] width 673 height 54
click at [447, 345] on button "Previous" at bounding box center [423, 331] width 62 height 27
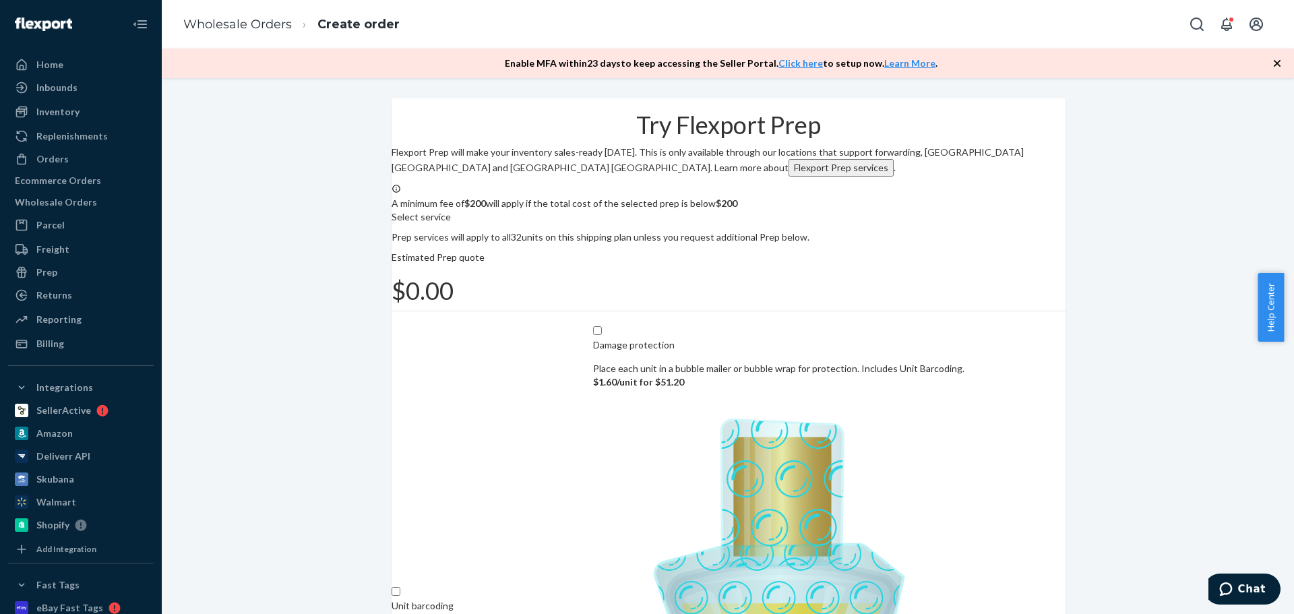
scroll to position [113, 0]
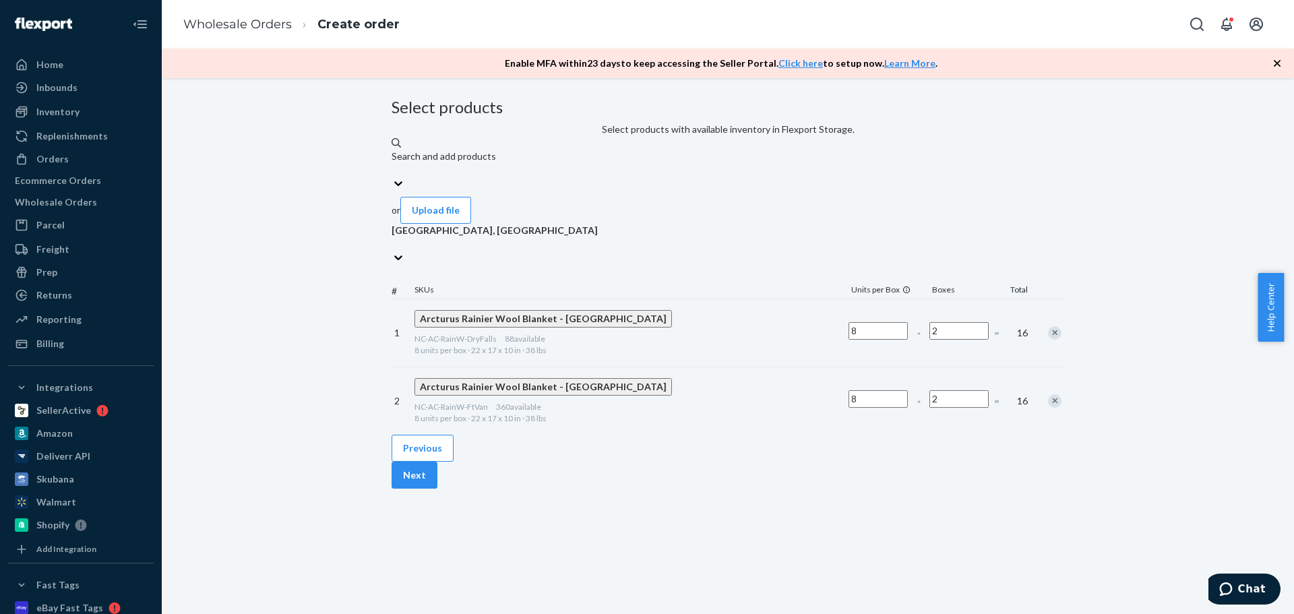
scroll to position [0, 0]
click at [437, 476] on button "Next" at bounding box center [415, 475] width 46 height 27
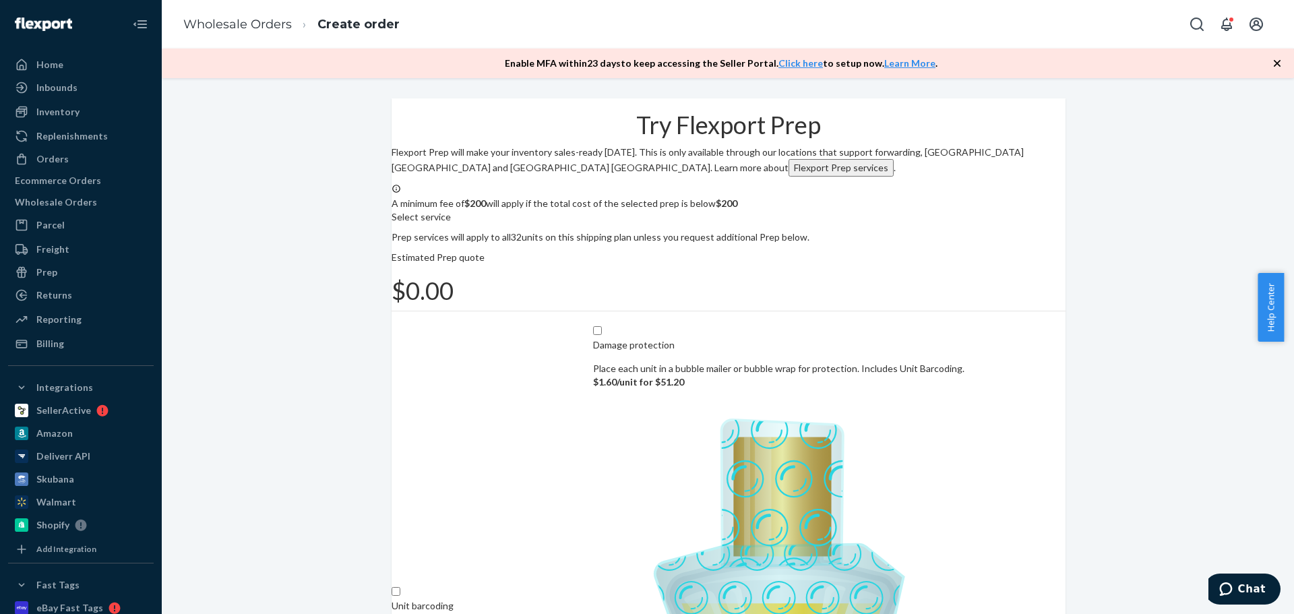
scroll to position [88, 0]
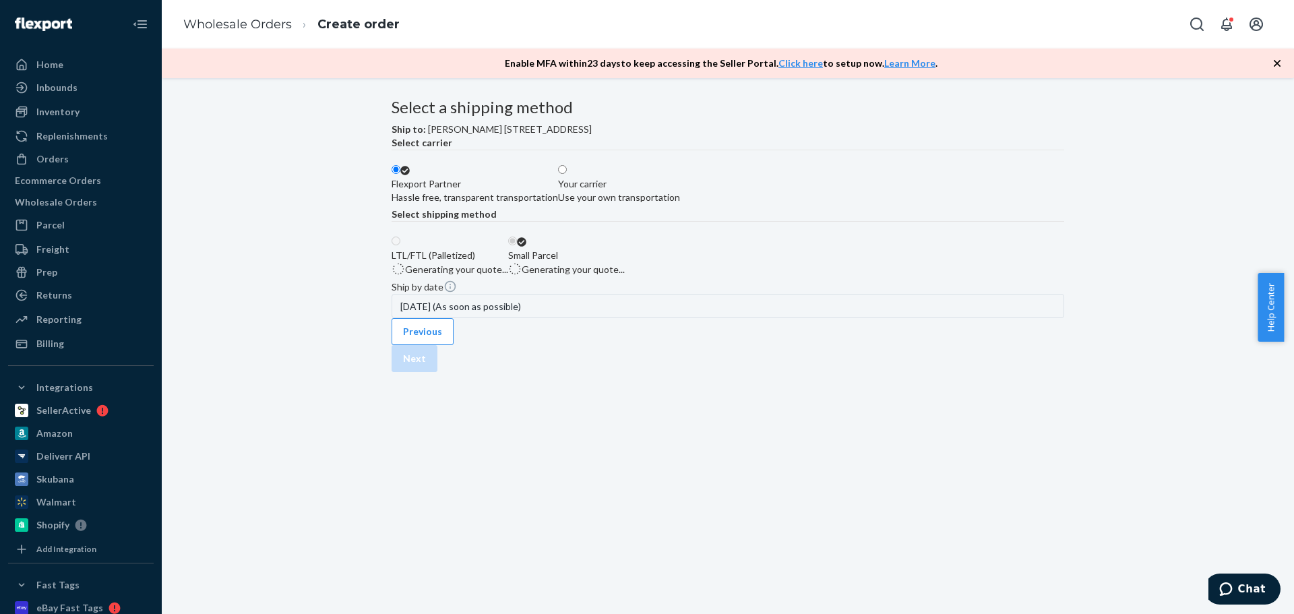
scroll to position [3, 0]
click at [680, 204] on div "Use your own transportation" at bounding box center [619, 197] width 122 height 13
click at [567, 174] on input "Your carrier Use your own transportation" at bounding box center [562, 169] width 9 height 9
radio input "true"
radio input "false"
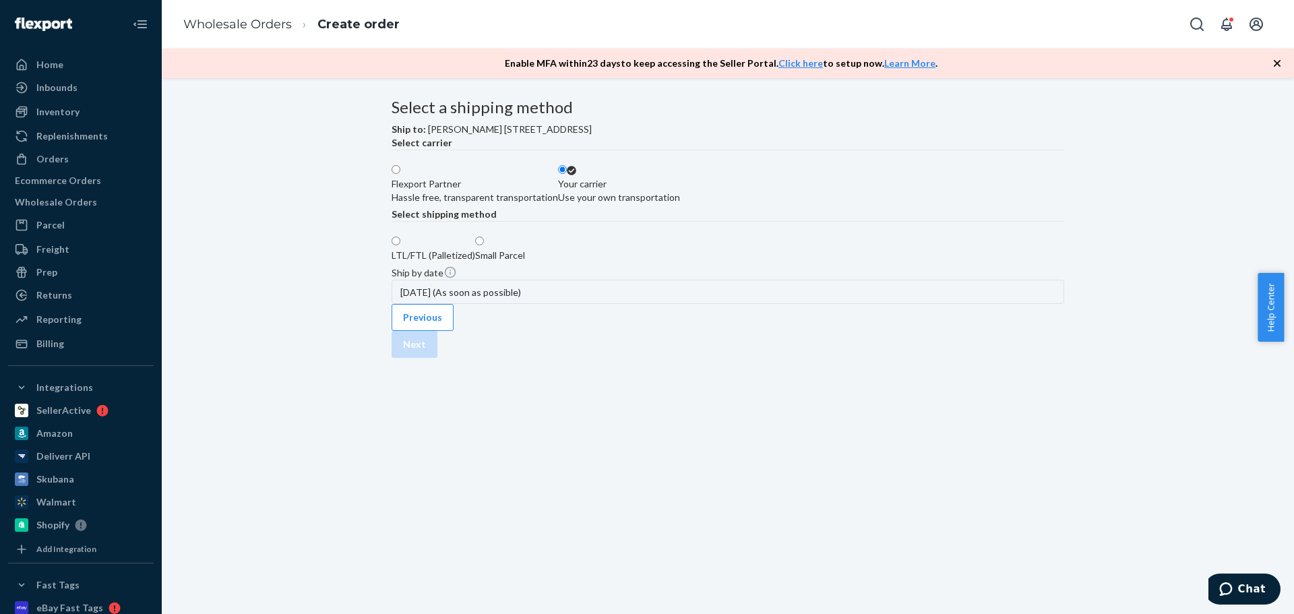
scroll to position [0, 0]
click at [525, 262] on div "Small Parcel" at bounding box center [500, 255] width 50 height 13
click at [484, 245] on input "Small Parcel" at bounding box center [479, 241] width 9 height 9
radio input "true"
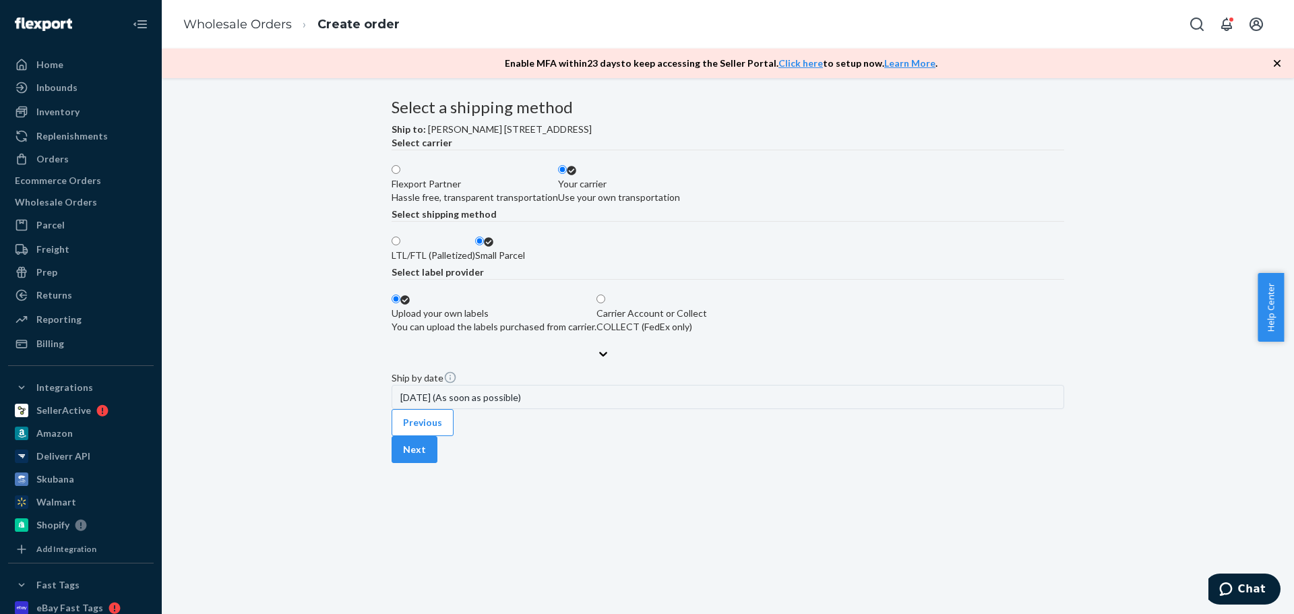
scroll to position [125, 0]
click at [437, 463] on button "Next" at bounding box center [415, 449] width 46 height 27
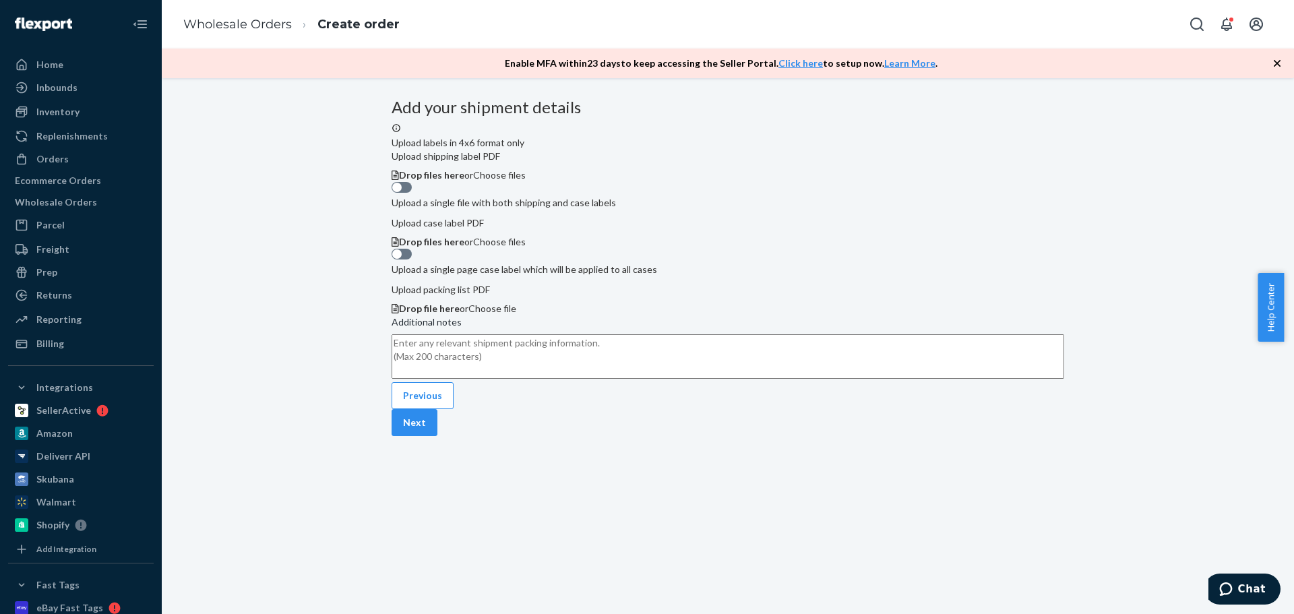
click at [526, 169] on span "Choose files" at bounding box center [499, 174] width 53 height 11
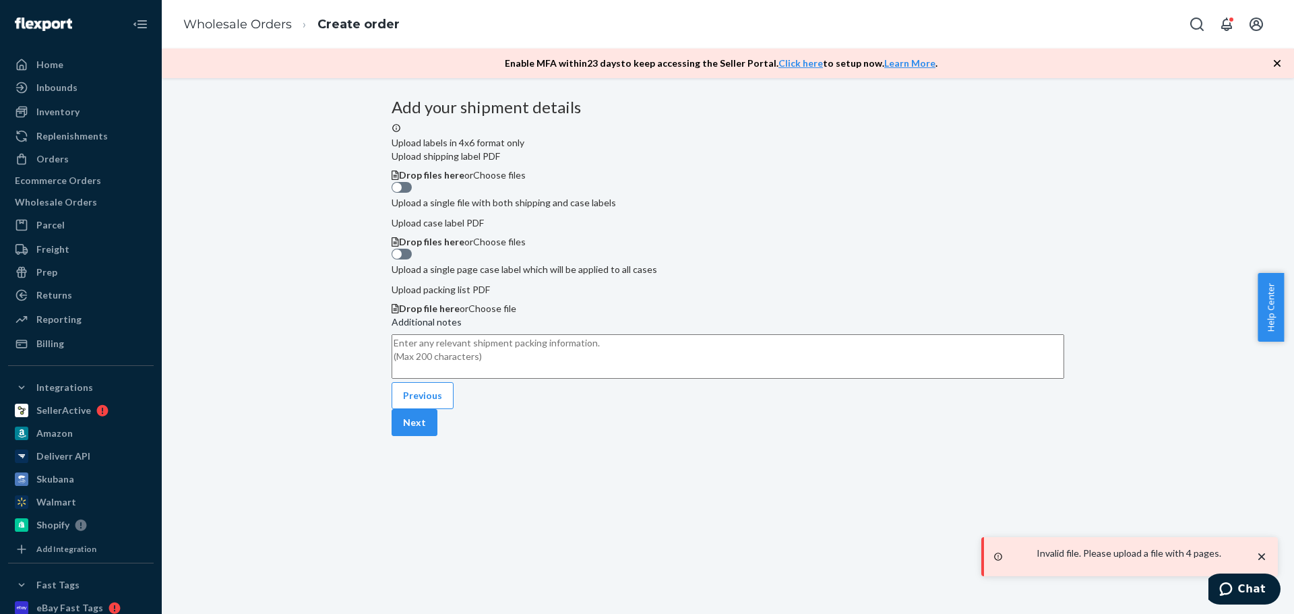
scroll to position [144, 0]
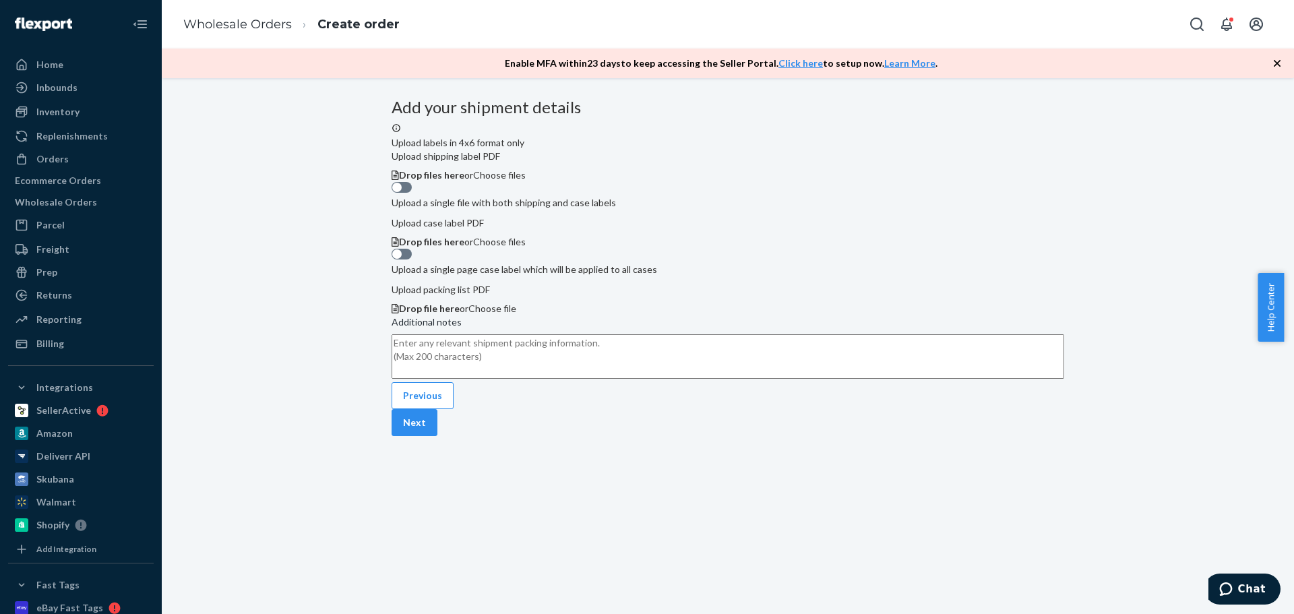
click at [526, 169] on span "Drop files here or Choose files" at bounding box center [462, 174] width 127 height 11
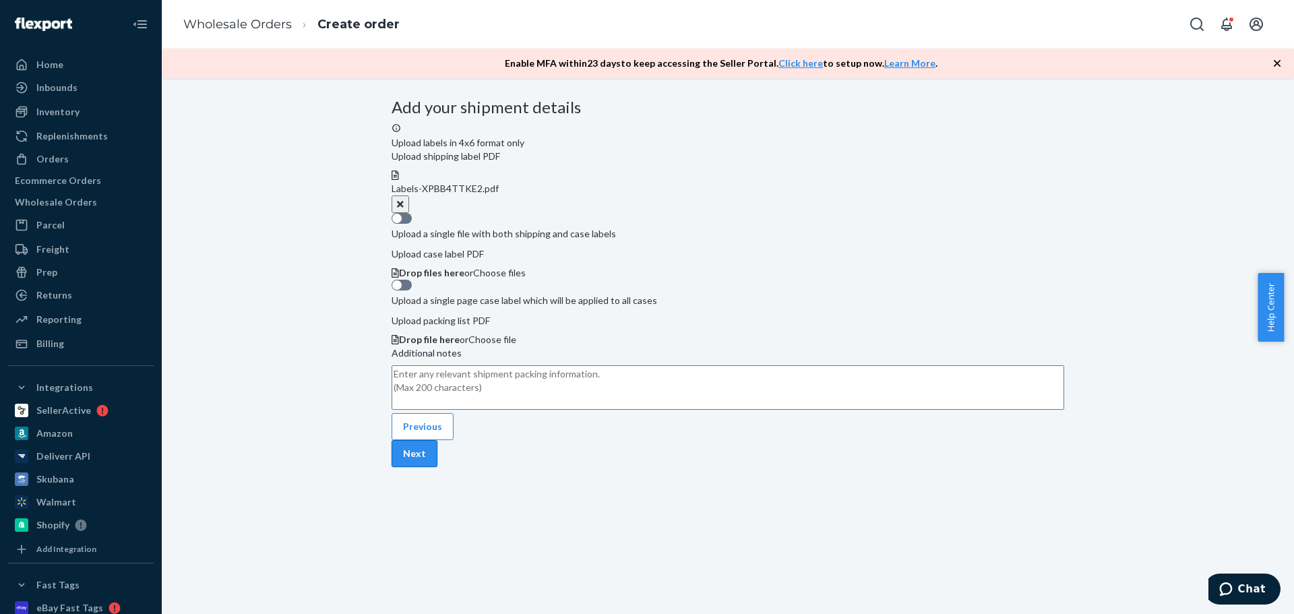
click at [437, 467] on button "Next" at bounding box center [415, 453] width 46 height 27
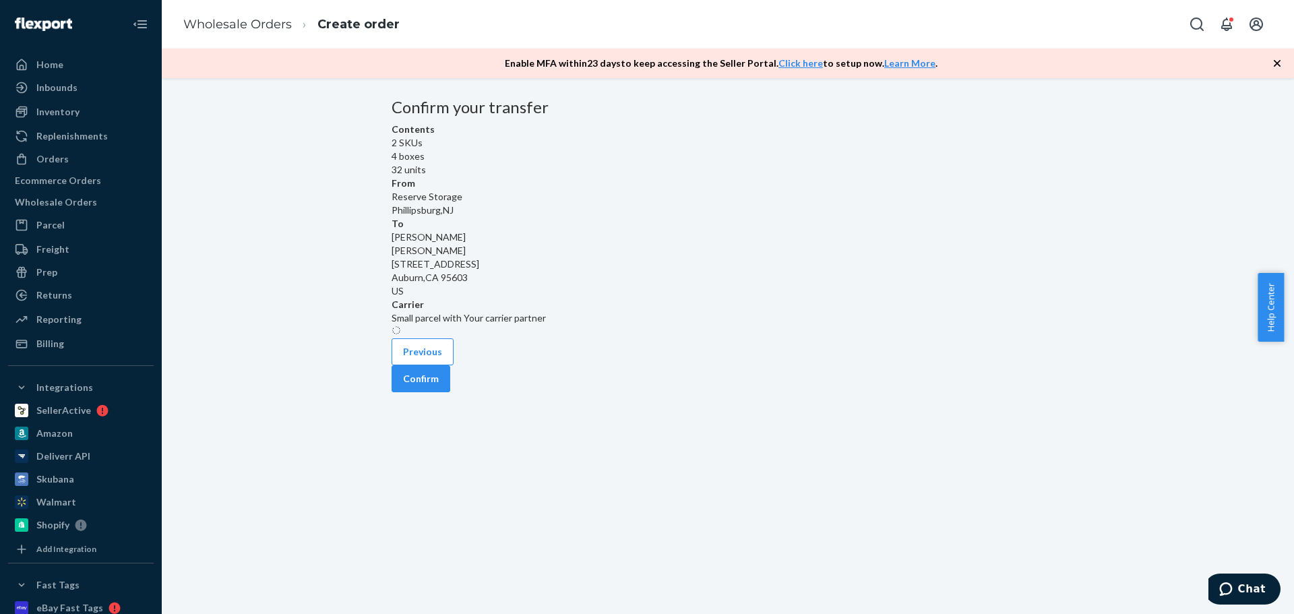
scroll to position [0, 0]
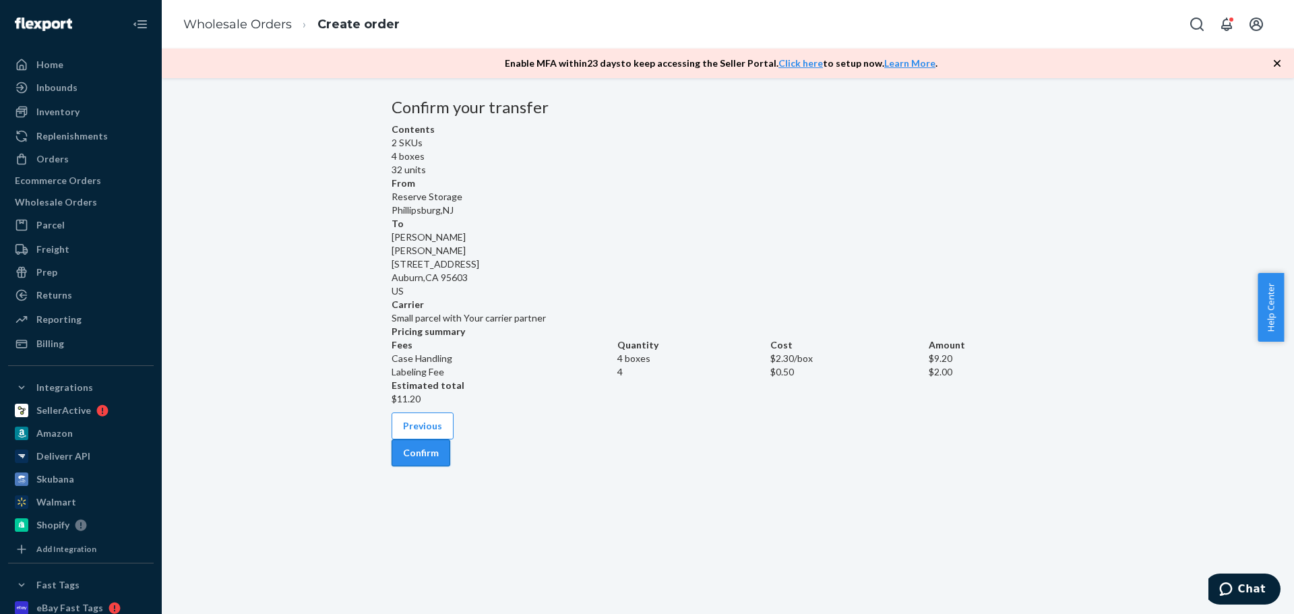
click at [450, 466] on button "Confirm" at bounding box center [421, 452] width 59 height 27
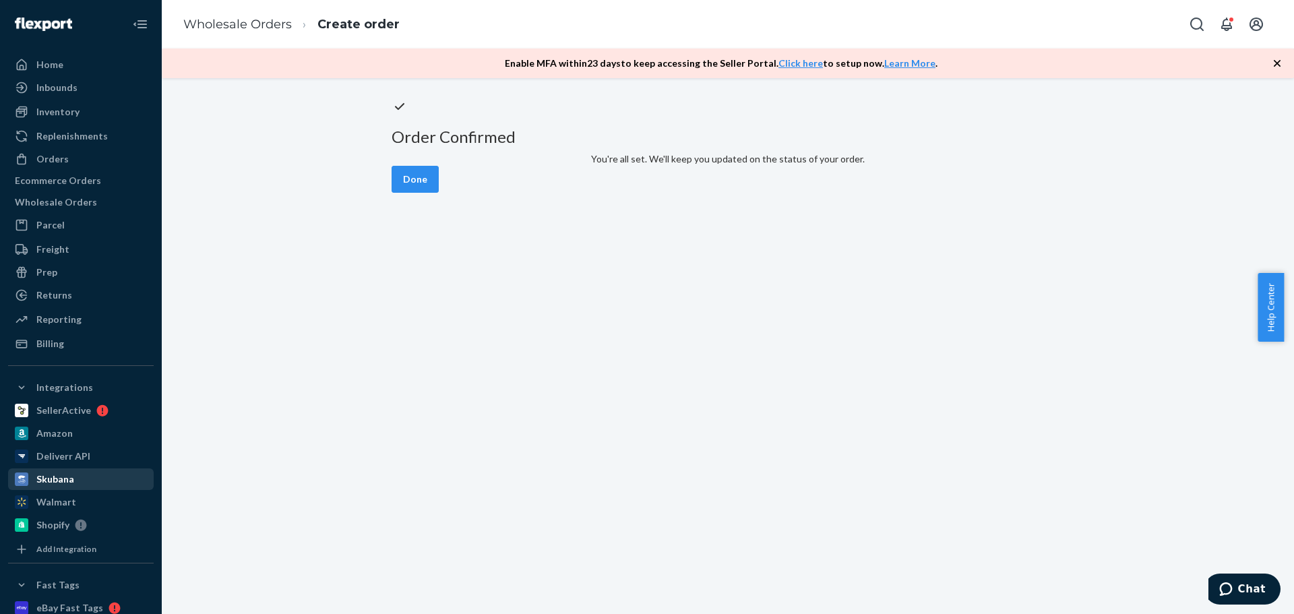
drag, startPoint x: 1015, startPoint y: 472, endPoint x: 26, endPoint y: 489, distance: 989.4
click at [439, 193] on button "Done" at bounding box center [415, 179] width 47 height 27
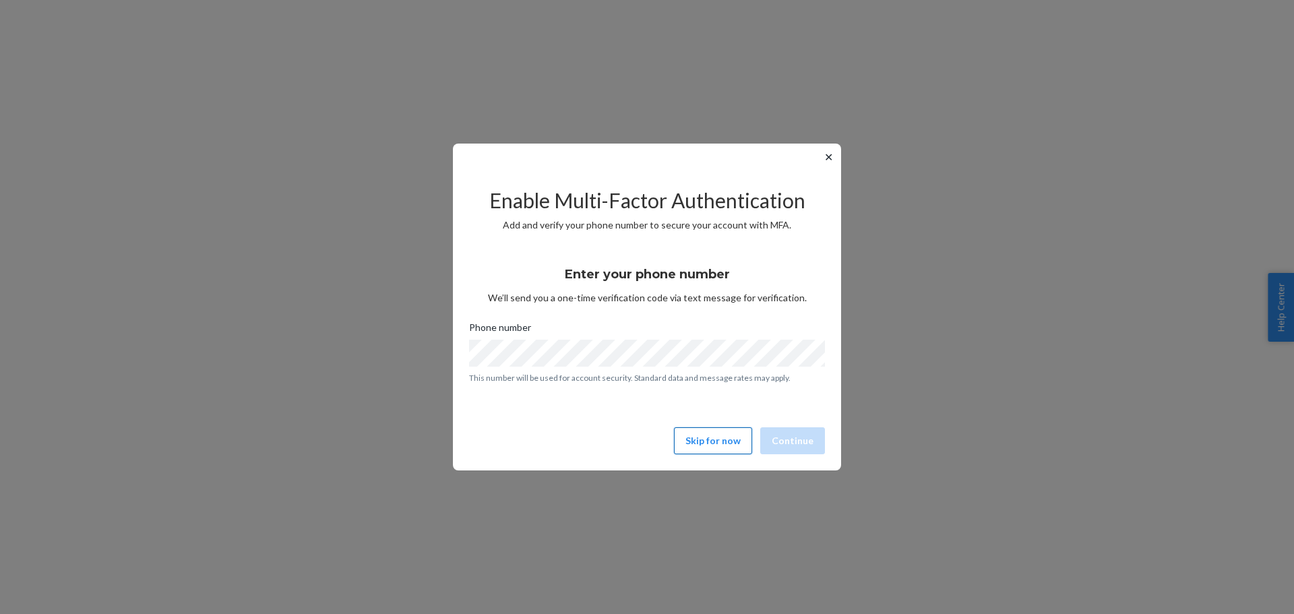
click at [709, 441] on button "Skip for now" at bounding box center [713, 440] width 78 height 27
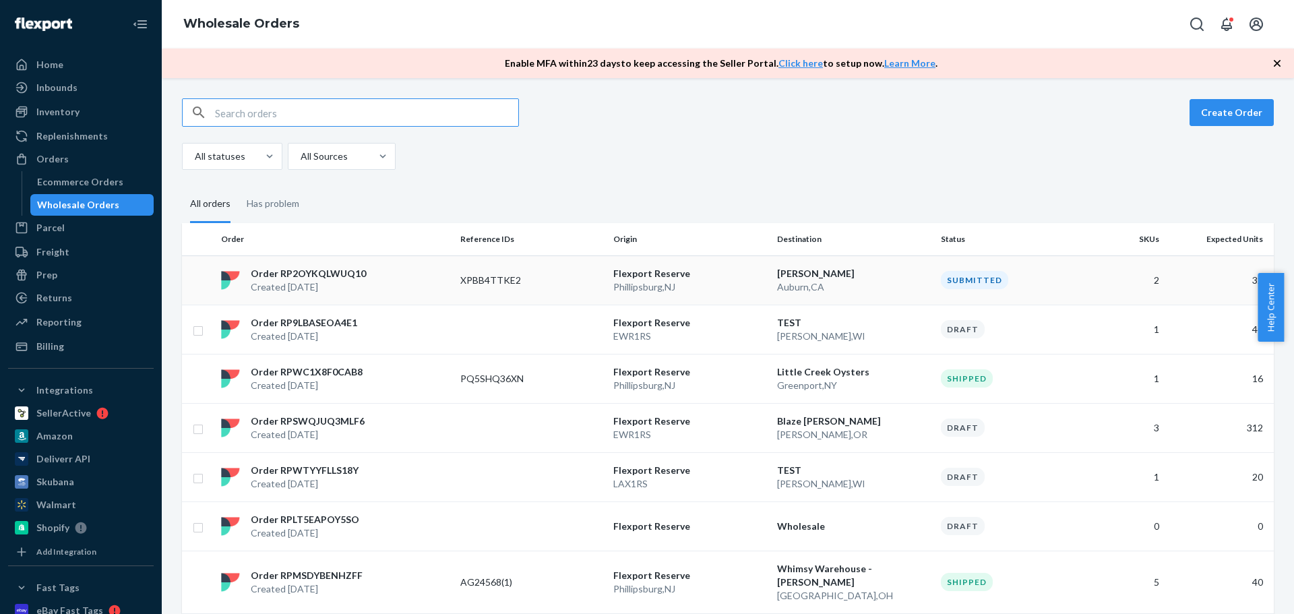
click at [441, 280] on div "Order RP2OYKQLWUQ10 Created Sep 22, 2025" at bounding box center [335, 280] width 239 height 27
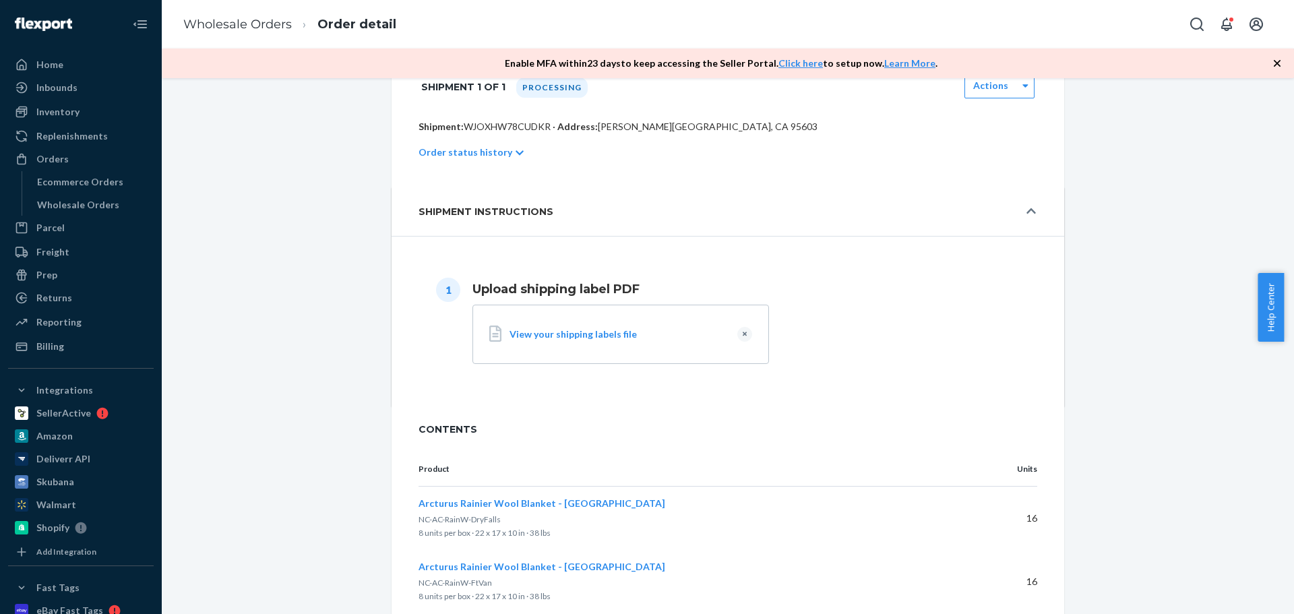
scroll to position [317, 0]
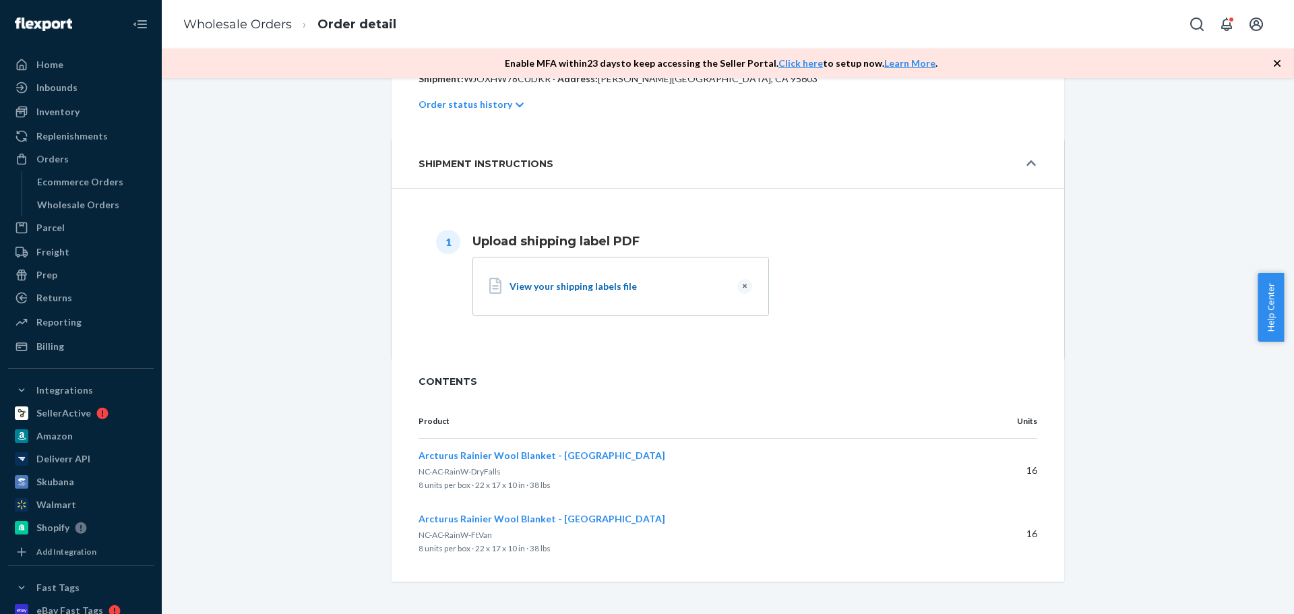
click at [553, 287] on div "View your shipping labels file" at bounding box center [617, 286] width 217 height 13
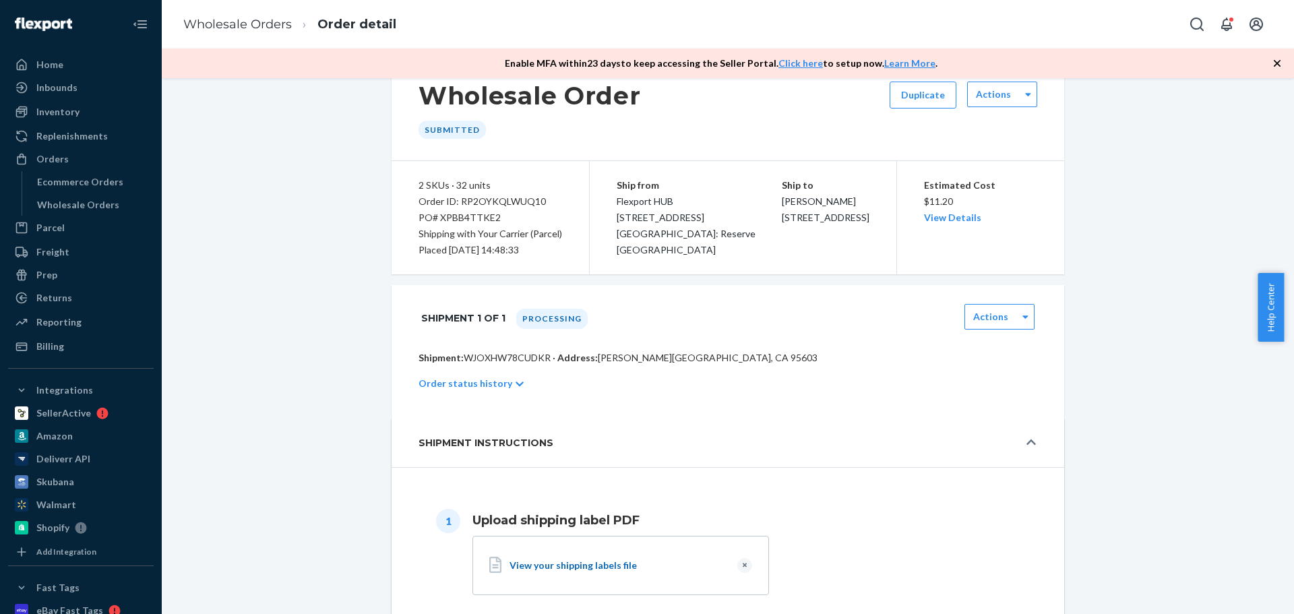
scroll to position [0, 0]
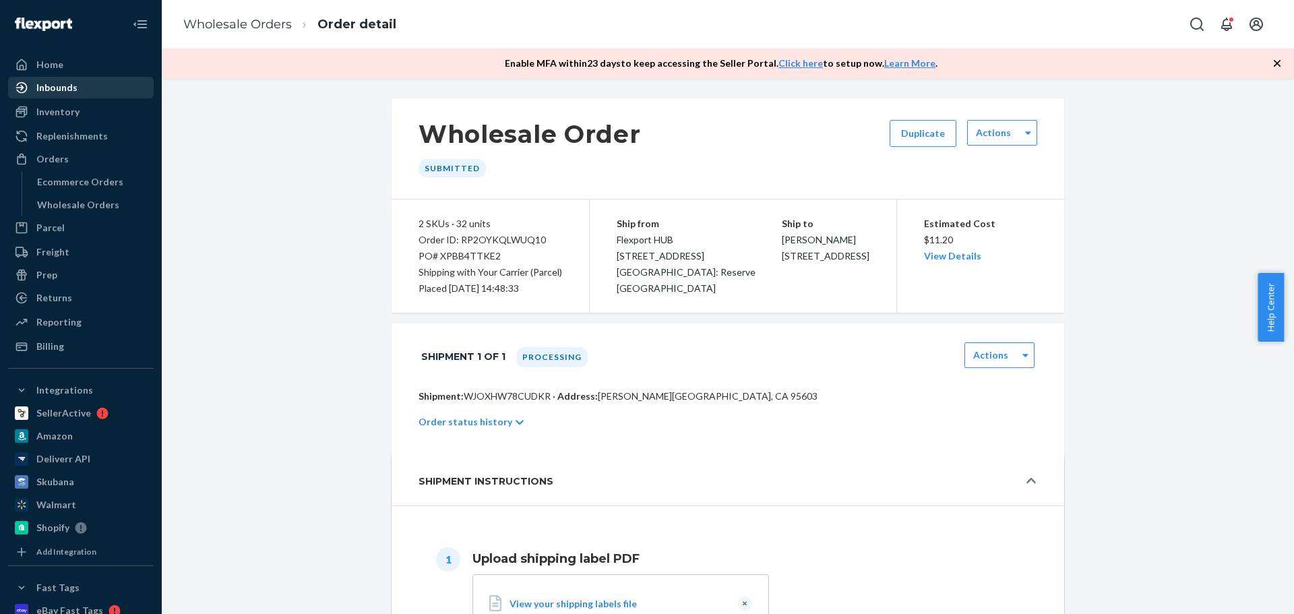
drag, startPoint x: 75, startPoint y: 154, endPoint x: 131, endPoint y: 83, distance: 90.7
click at [75, 155] on div "Orders" at bounding box center [80, 159] width 143 height 19
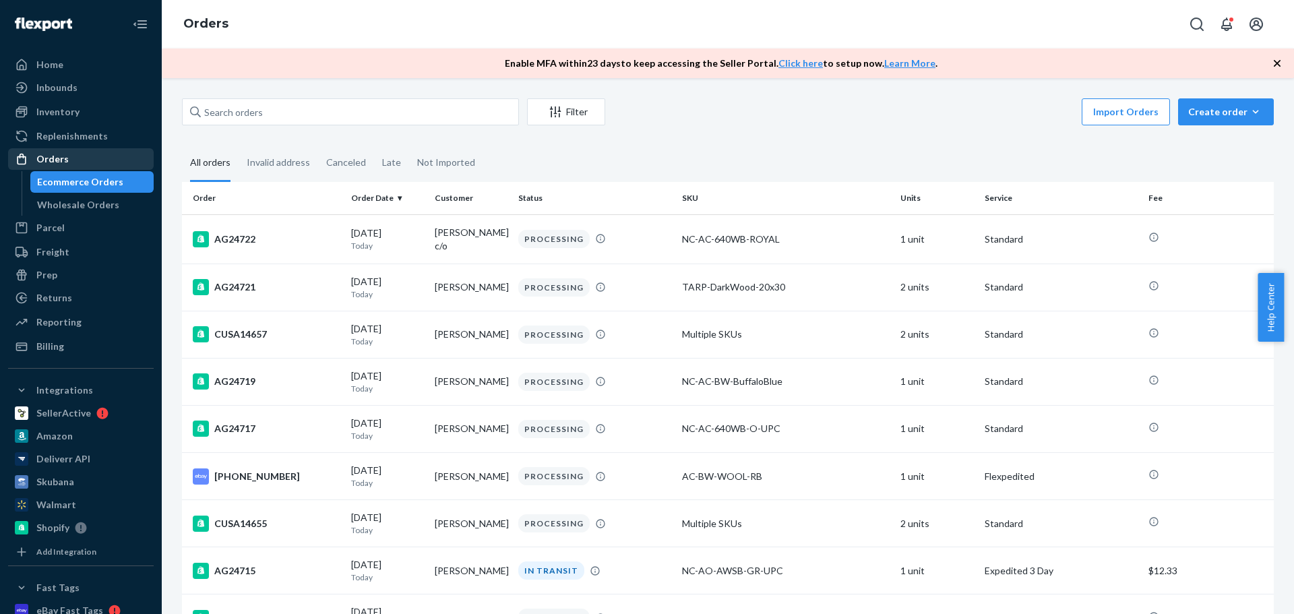
click at [64, 157] on div "Orders" at bounding box center [52, 158] width 32 height 13
click at [87, 201] on div "Wholesale Orders" at bounding box center [78, 204] width 82 height 13
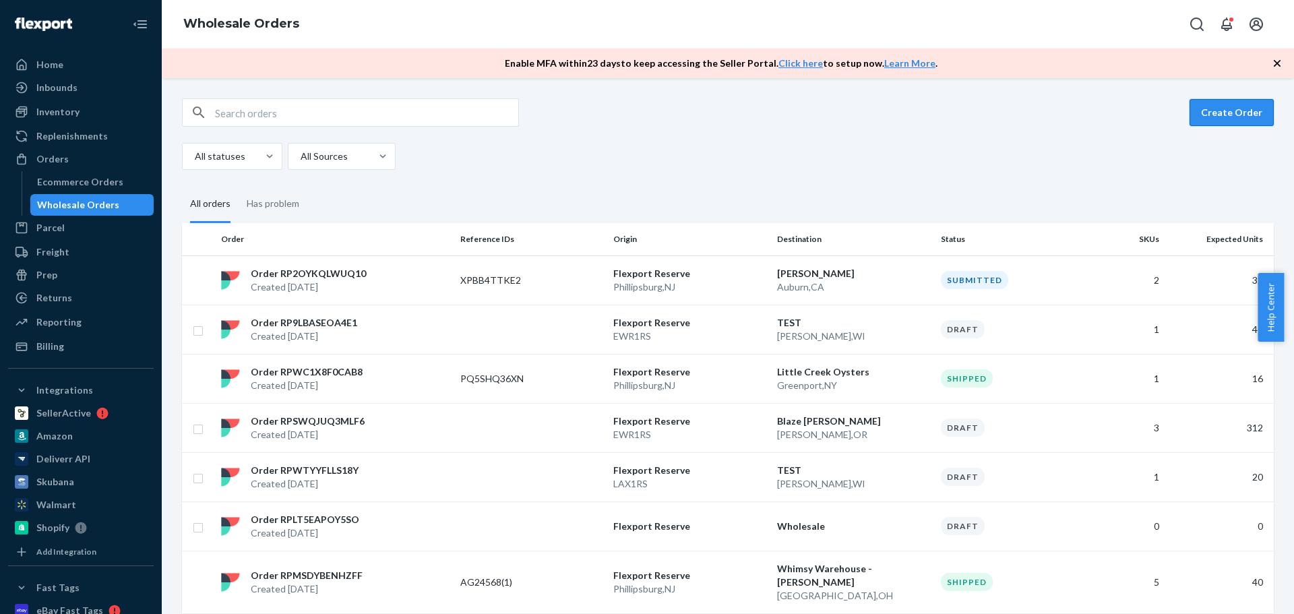
click at [1226, 109] on button "Create Order" at bounding box center [1231, 112] width 84 height 27
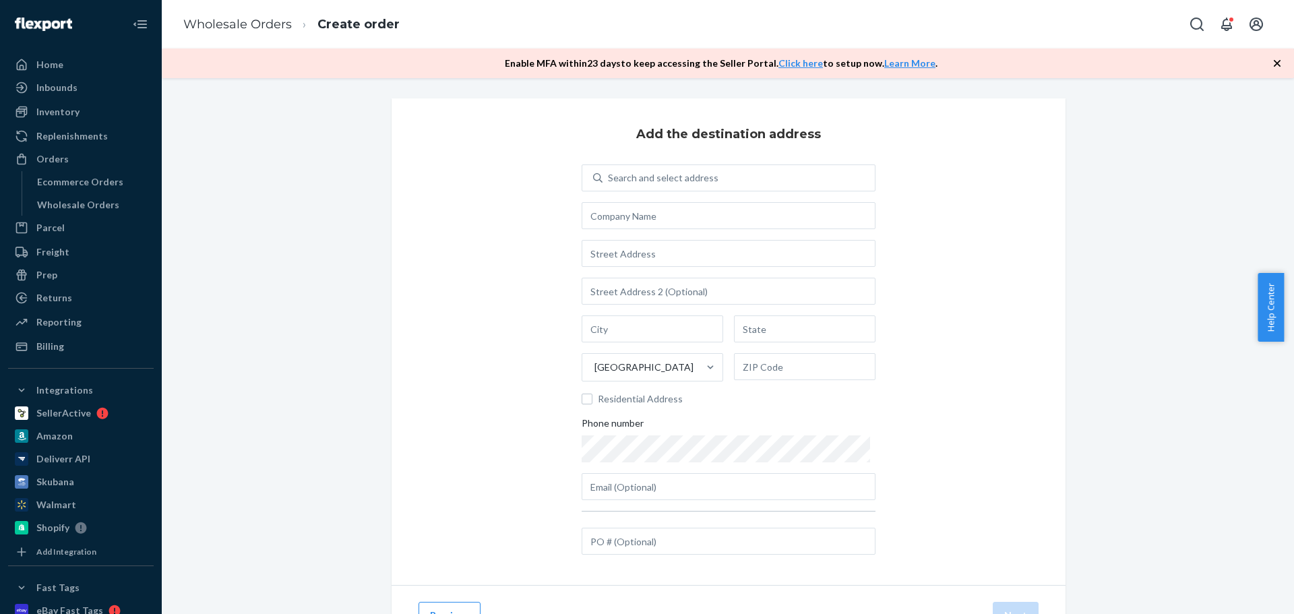
click at [49, 160] on div "Orders" at bounding box center [52, 158] width 32 height 13
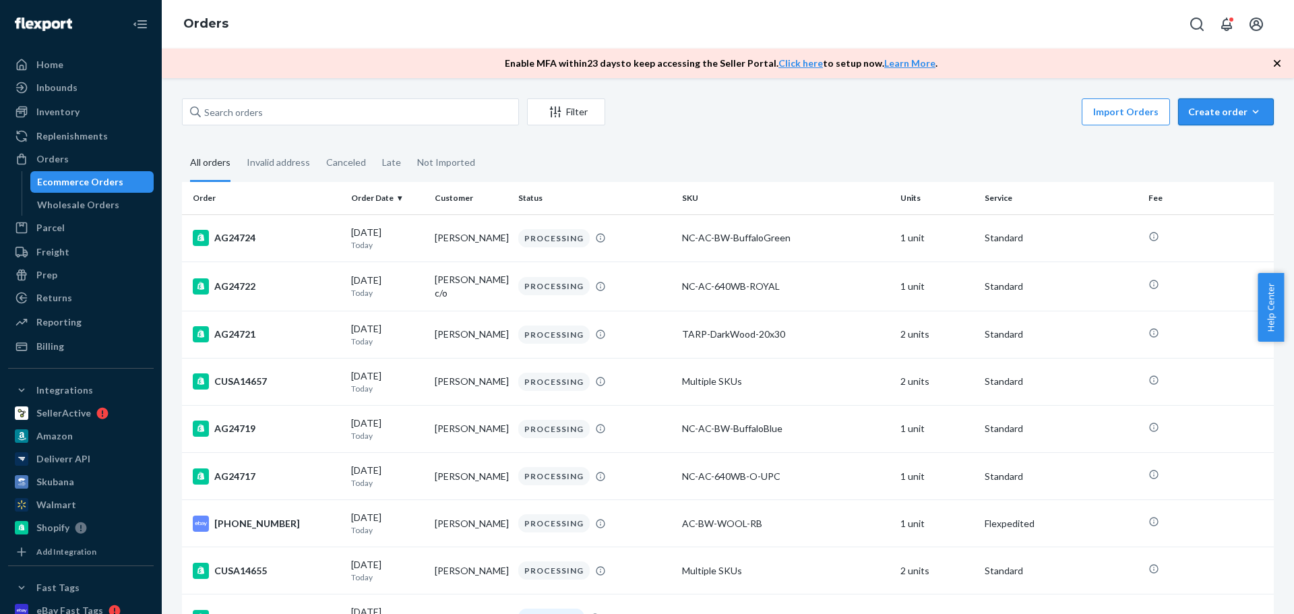
click at [1222, 106] on div "Create order" at bounding box center [1225, 111] width 75 height 13
click at [1218, 149] on span "Ecommerce order" at bounding box center [1234, 143] width 84 height 9
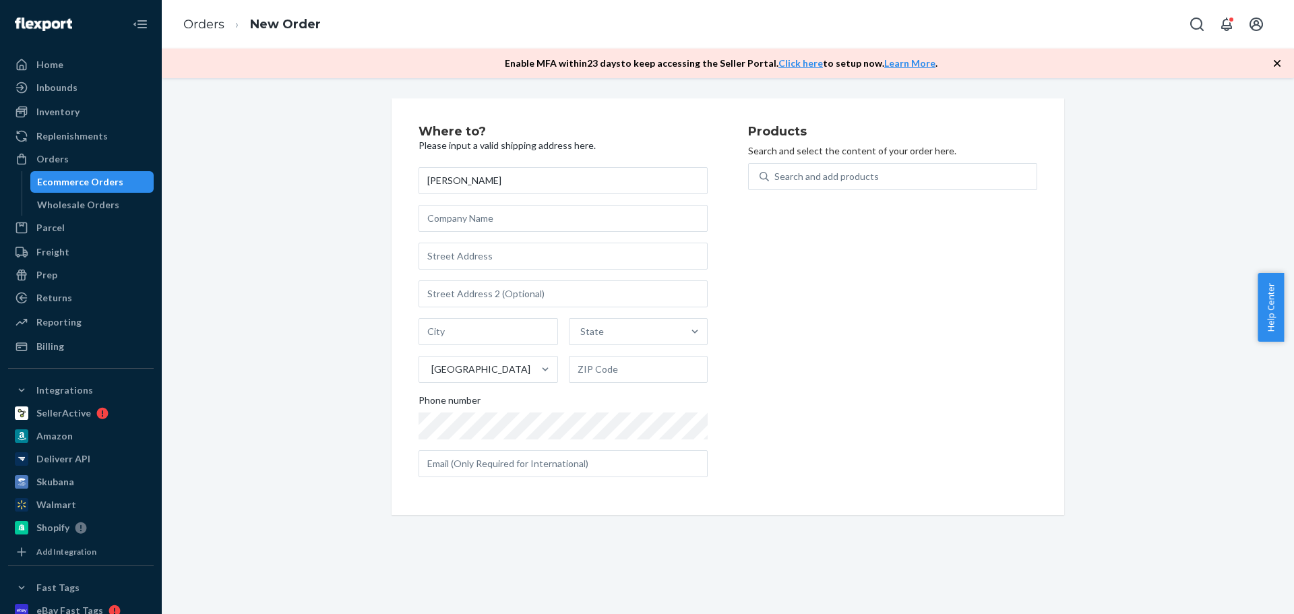
type input "Katherine OBrien"
click at [464, 261] on input "text" at bounding box center [562, 256] width 289 height 27
paste input "295 W CENTER ST"
type input "295 W Center St"
type input "Provo"
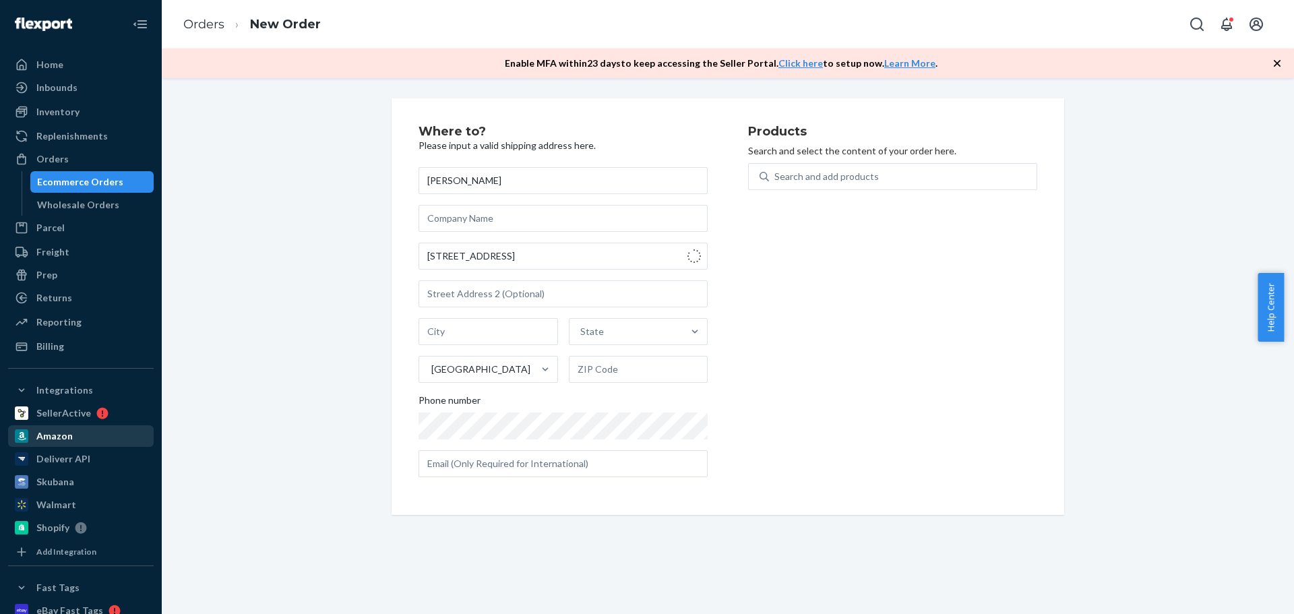
type input "84601"
click at [869, 175] on div "Search and add products" at bounding box center [826, 176] width 104 height 13
click at [776, 175] on input "Search and add products" at bounding box center [774, 176] width 1 height 13
paste input "NC-AC-640WB-GRAY-UPC"
type input "NC-AC-640WB-GRAY-UPC"
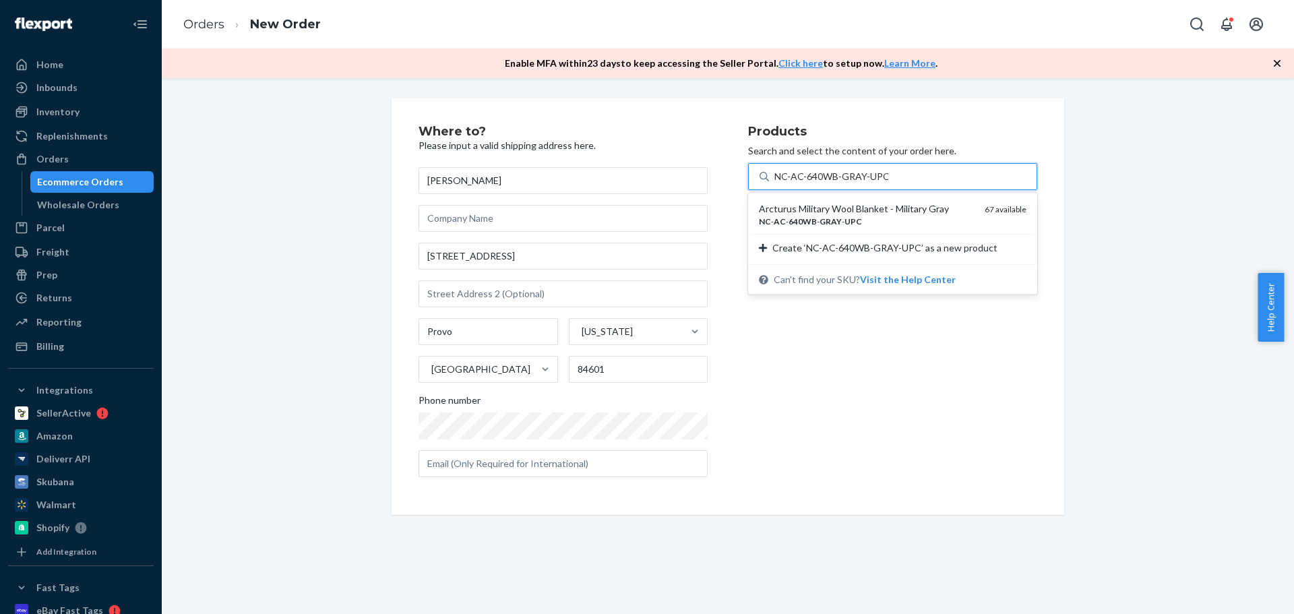
click at [863, 222] on div "NC - AC - 640WB - GRAY - UPC" at bounding box center [866, 221] width 215 height 11
click at [863, 183] on input "NC-AC-640WB-GRAY-UPC" at bounding box center [831, 176] width 114 height 13
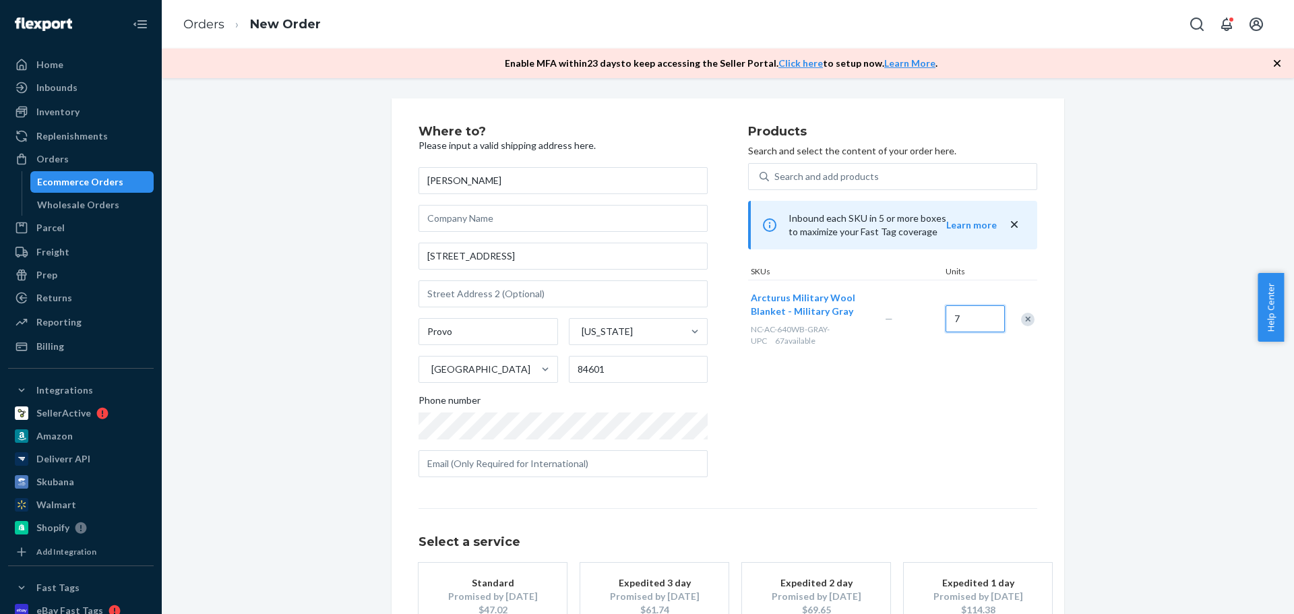
type input "7"
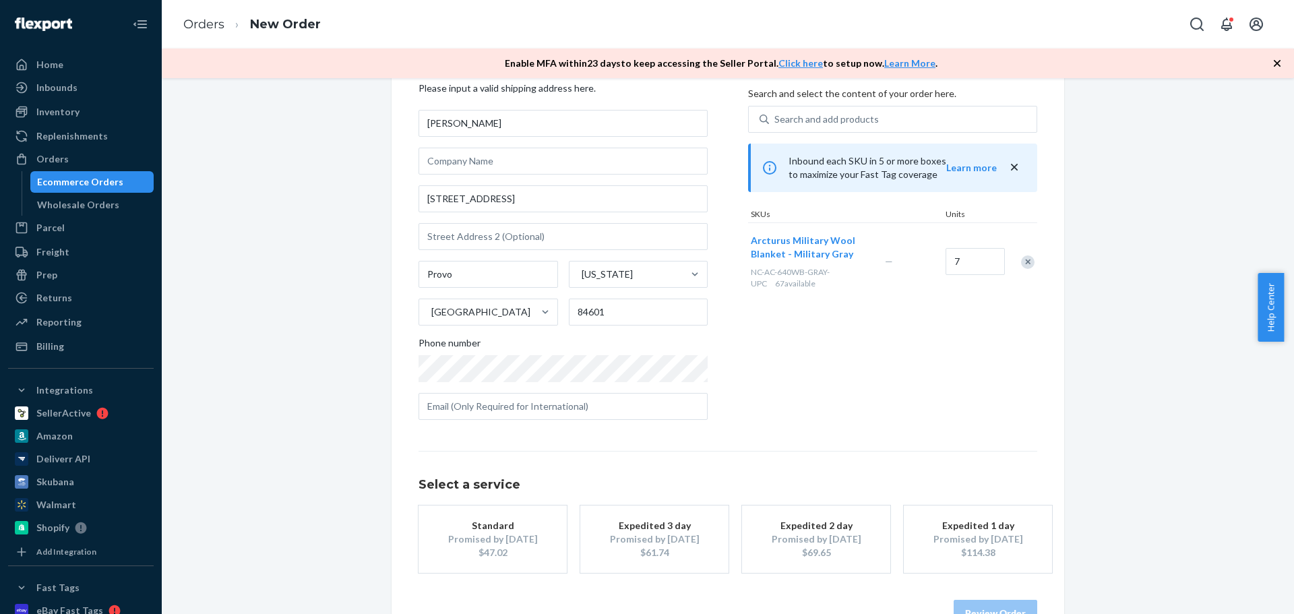
scroll to position [97, 0]
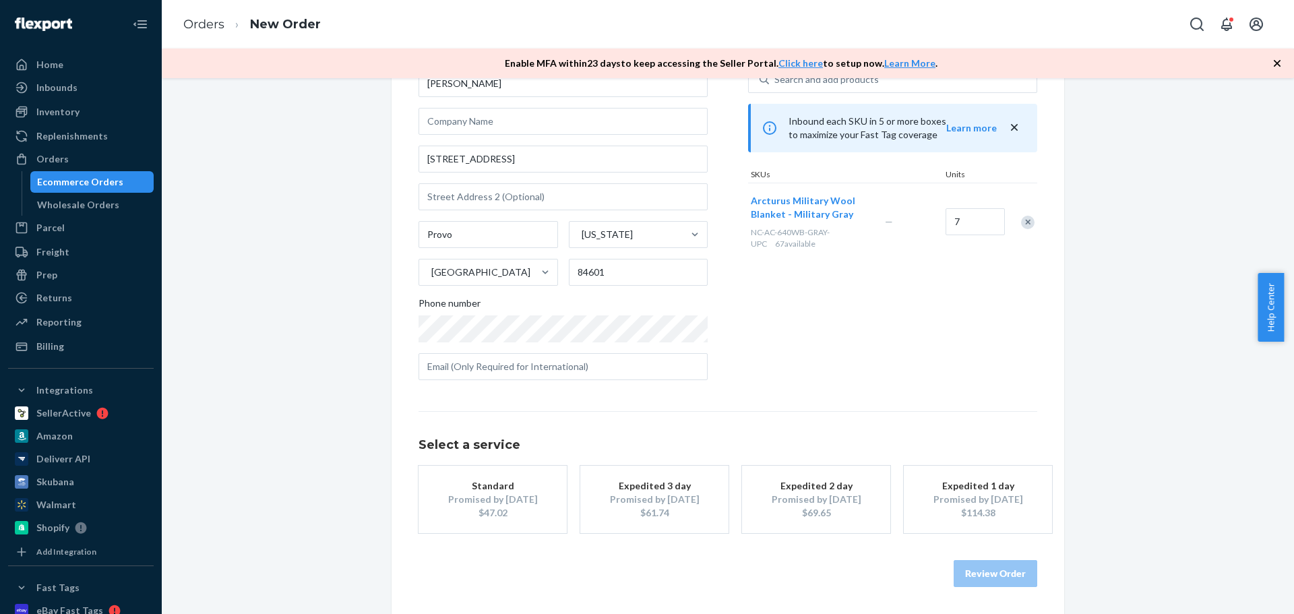
click at [506, 493] on div "Promised by Oct 2, 2025" at bounding box center [493, 499] width 108 height 13
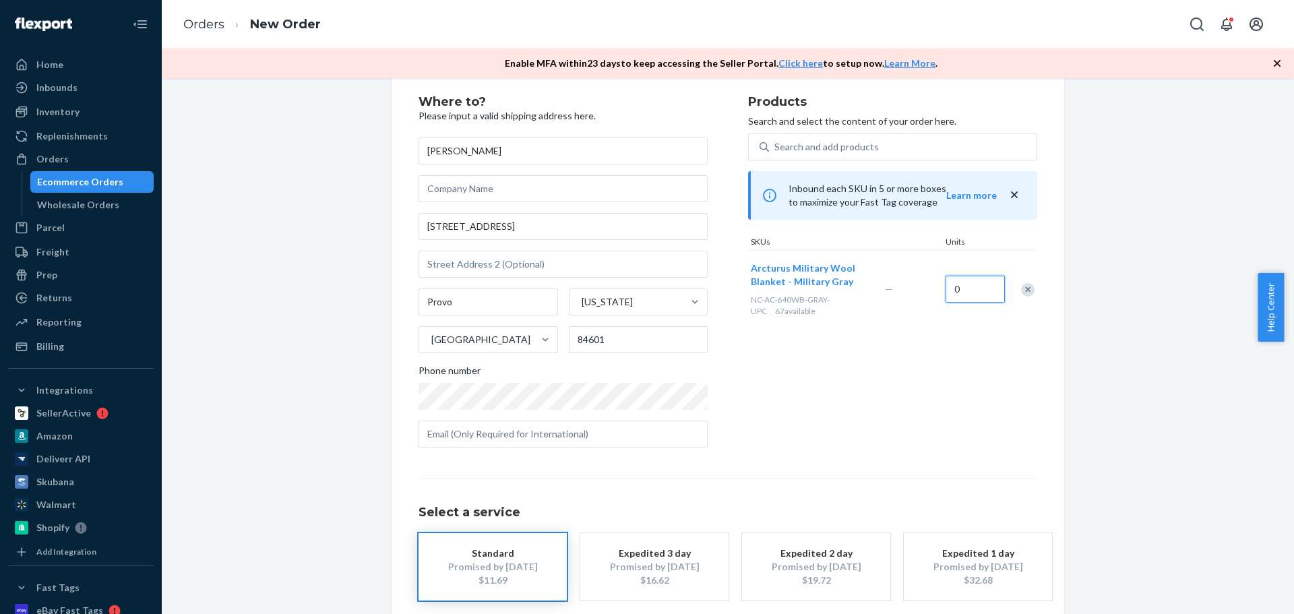
scroll to position [0, 0]
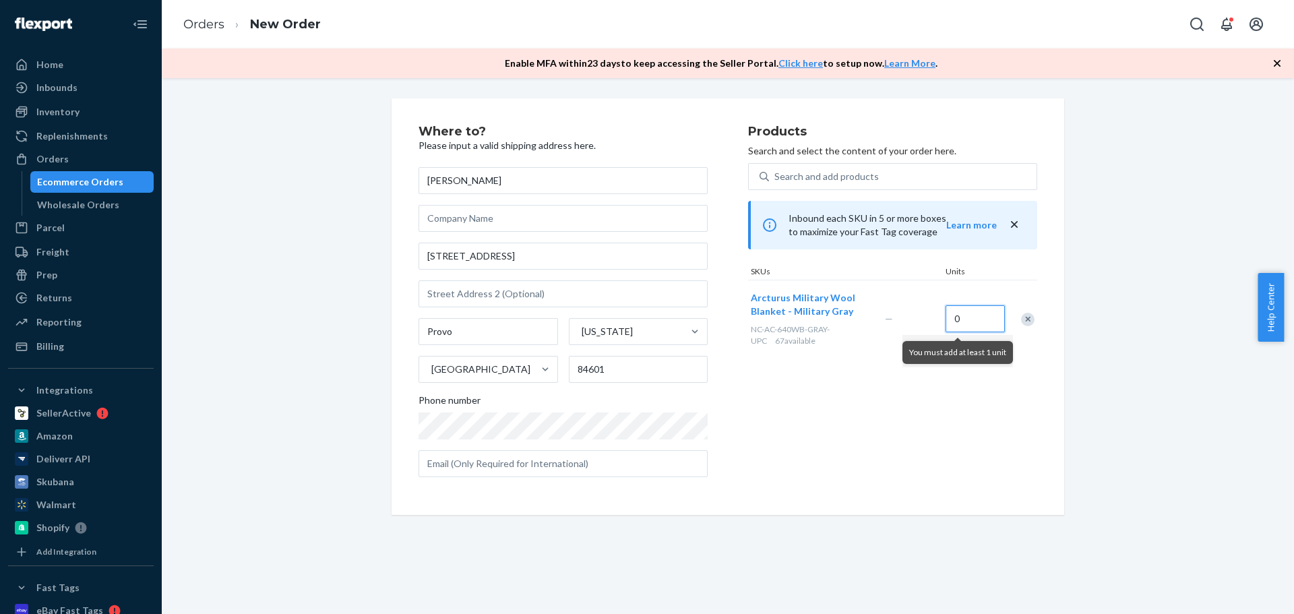
type input "0"
